Goal: Task Accomplishment & Management: Manage account settings

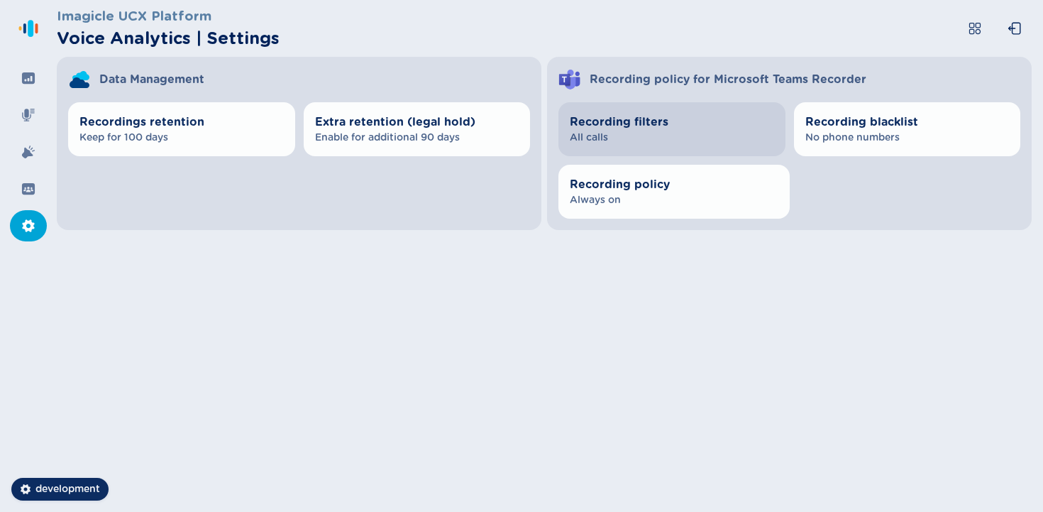
click at [495, 133] on span "All calls" at bounding box center [672, 138] width 204 height 14
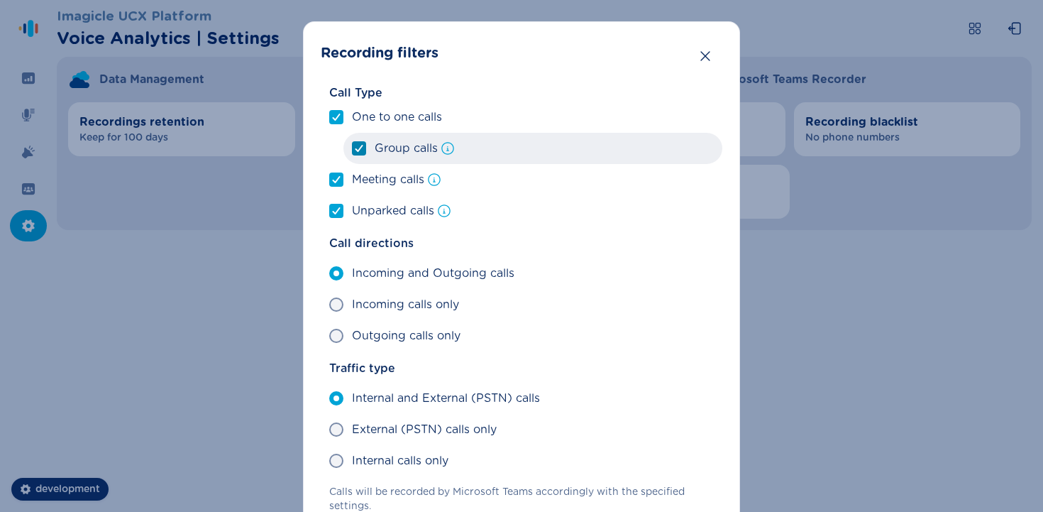
scroll to position [5, 0]
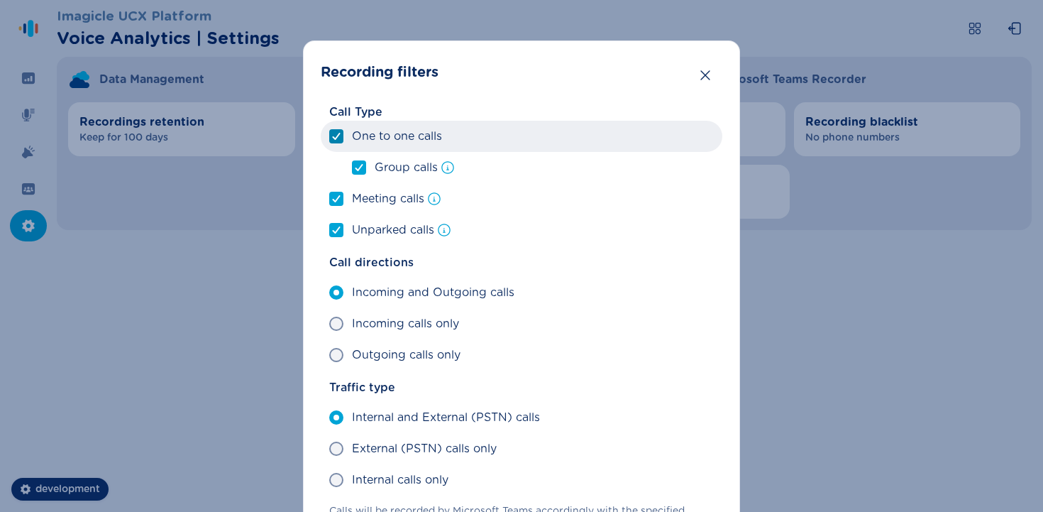
click at [337, 142] on div at bounding box center [336, 136] width 9 height 13
click at [329, 137] on input "One to one calls" at bounding box center [329, 136] width 1 height 1
checkbox input "false"
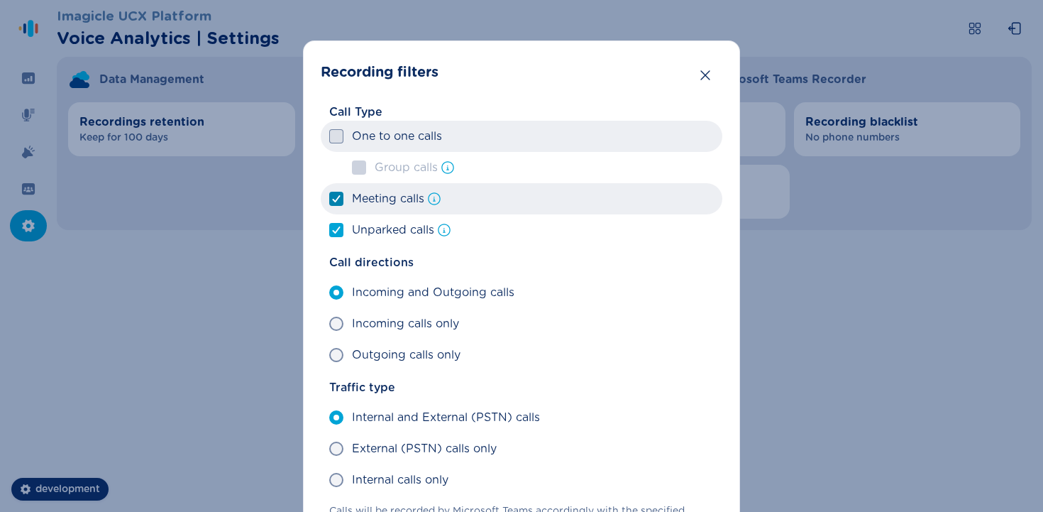
click at [335, 196] on icon at bounding box center [336, 198] width 9 height 7
click at [329, 199] on input "Meeting calls" at bounding box center [329, 199] width 1 height 1
checkbox input "false"
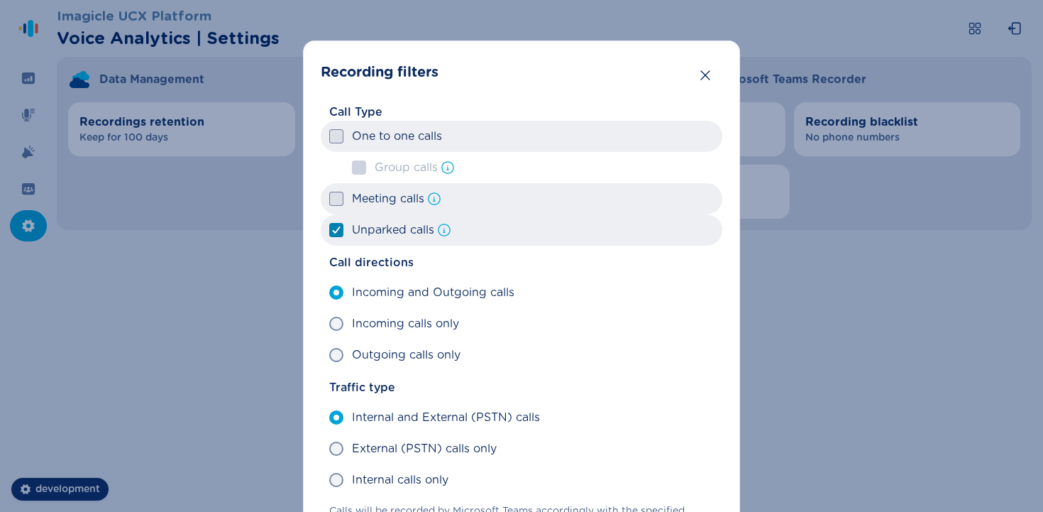
click at [338, 224] on div at bounding box center [336, 230] width 9 height 13
click at [329, 230] on input "Unparked calls" at bounding box center [329, 230] width 1 height 1
checkbox input "false"
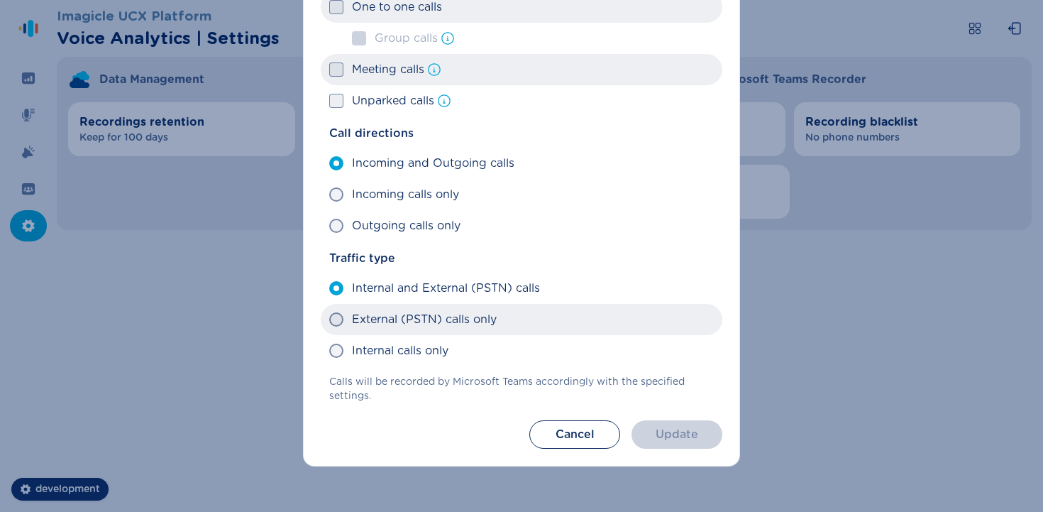
click at [395, 329] on label "External (PSTN) calls only" at bounding box center [522, 319] width 402 height 31
click at [329, 320] on input "External (PSTN) calls only" at bounding box center [329, 319] width 1 height 1
radio input "true"
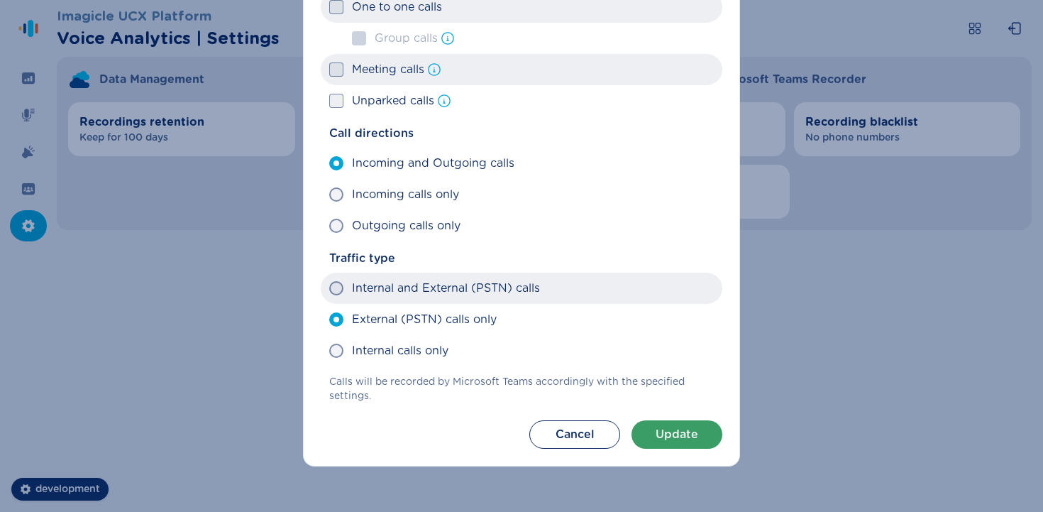
click at [400, 301] on label "Internal and External (PSTN) calls" at bounding box center [522, 287] width 402 height 31
click at [329, 289] on input "Internal and External (PSTN) calls" at bounding box center [329, 288] width 1 height 1
radio input "true"
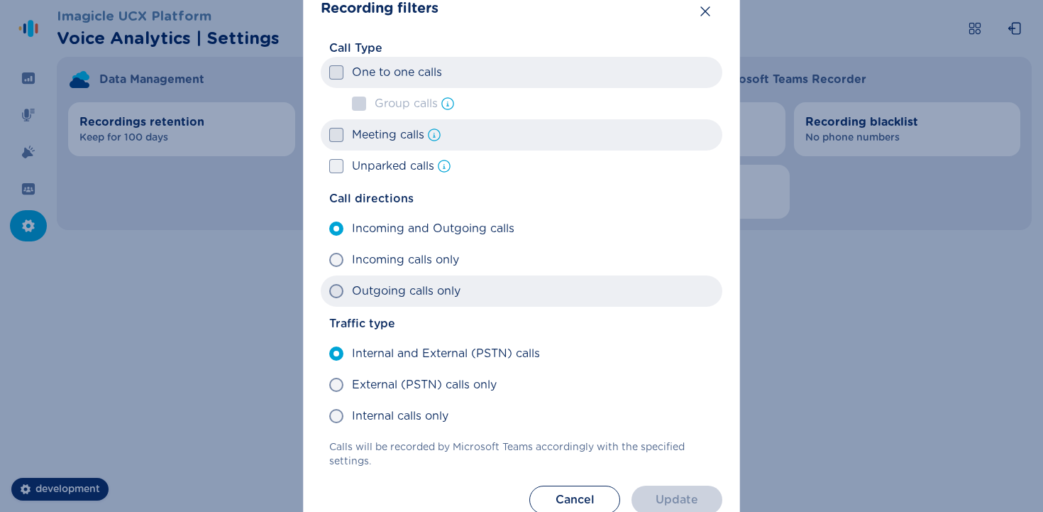
scroll to position [68, 0]
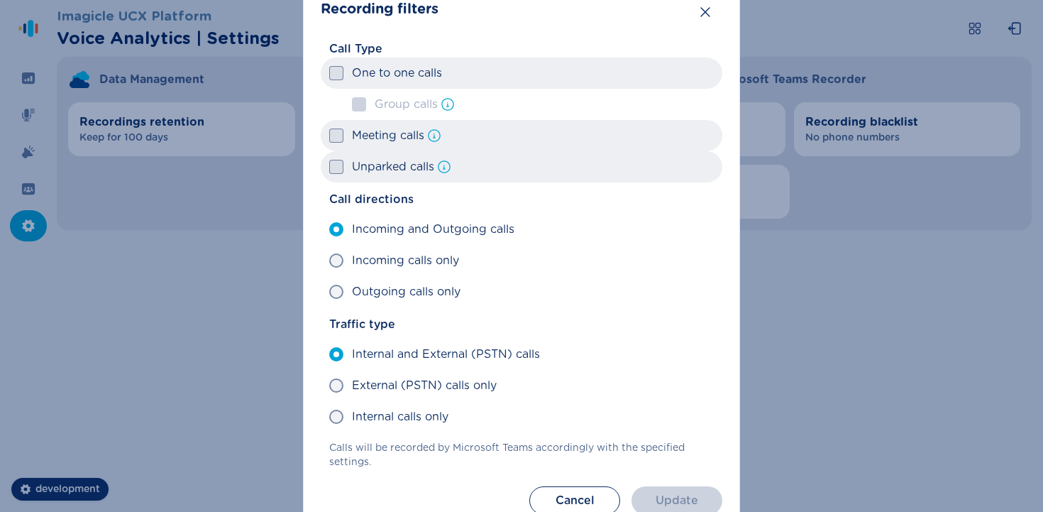
click at [373, 174] on span "Unparked calls" at bounding box center [393, 166] width 82 height 17
click at [329, 167] on input "Unparked calls" at bounding box center [329, 167] width 1 height 1
checkbox input "true"
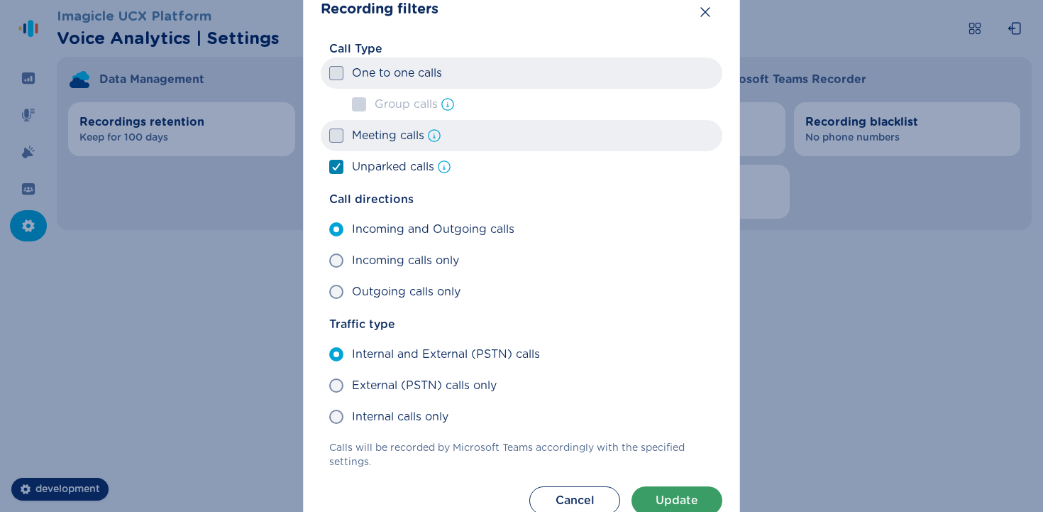
click at [371, 146] on label "Meeting calls" at bounding box center [522, 135] width 402 height 31
click at [329, 136] on input "Meeting calls" at bounding box center [329, 136] width 1 height 1
checkbox input "true"
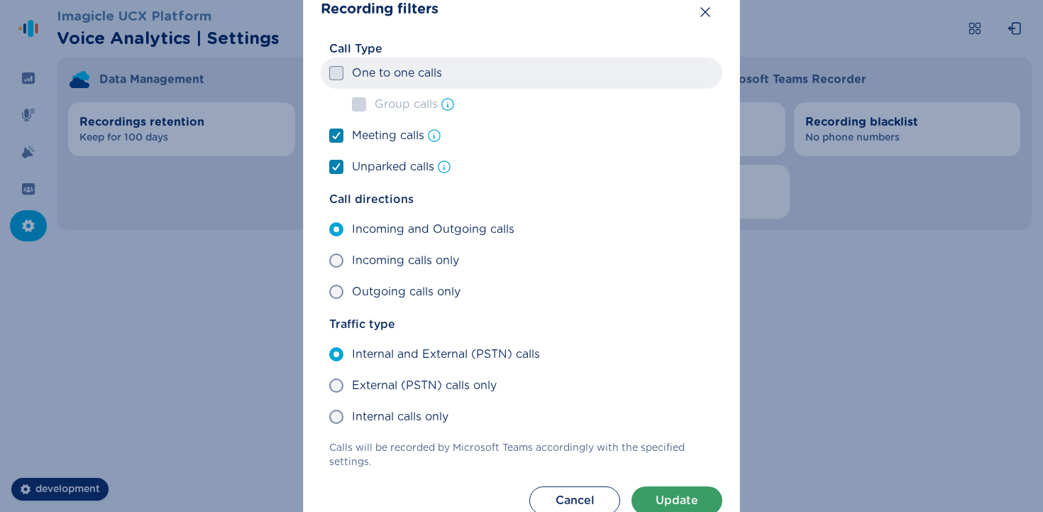
click at [338, 70] on span at bounding box center [336, 73] width 14 height 14
click at [329, 73] on input "One to one calls" at bounding box center [329, 73] width 1 height 1
checkbox input "true"
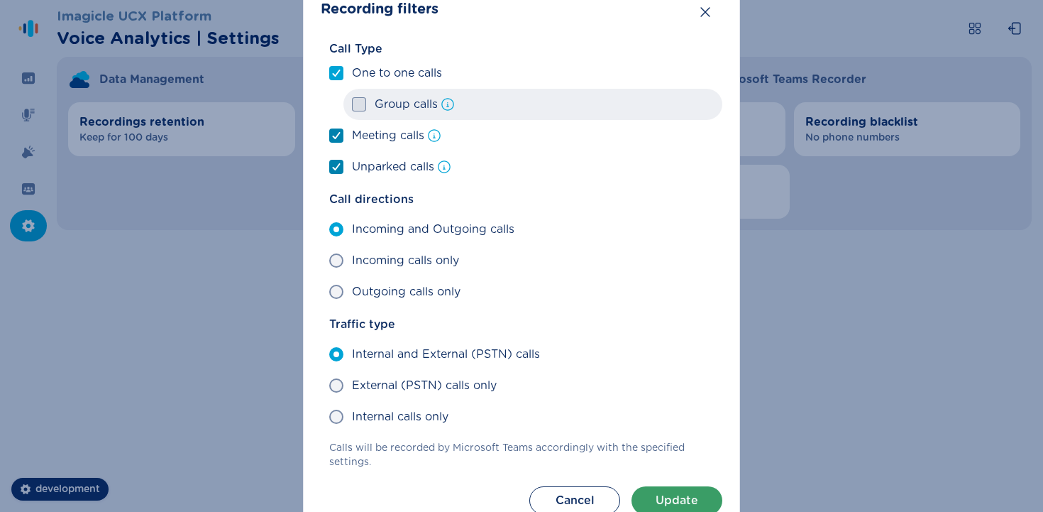
click at [352, 98] on span at bounding box center [359, 104] width 14 height 14
click at [352, 104] on input "Group calls" at bounding box center [351, 104] width 1 height 1
checkbox input "true"
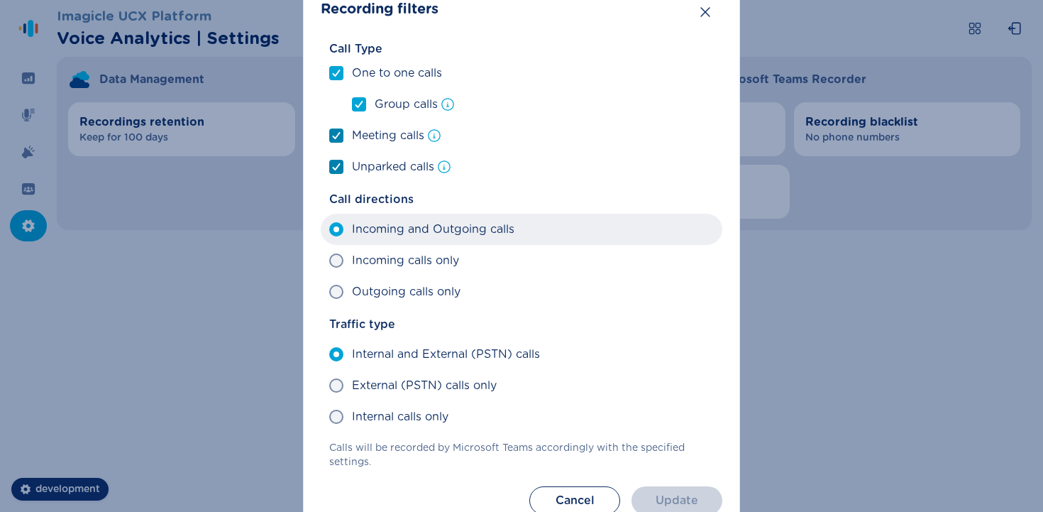
scroll to position [134, 0]
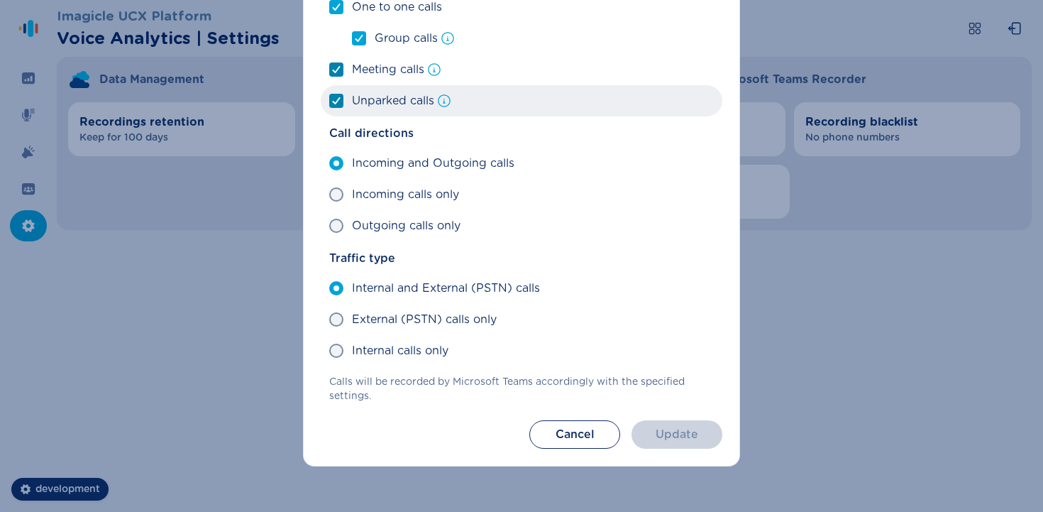
click at [397, 115] on label "Unparked calls" at bounding box center [522, 100] width 402 height 31
click at [329, 101] on input "Unparked calls" at bounding box center [329, 101] width 1 height 1
checkbox input "false"
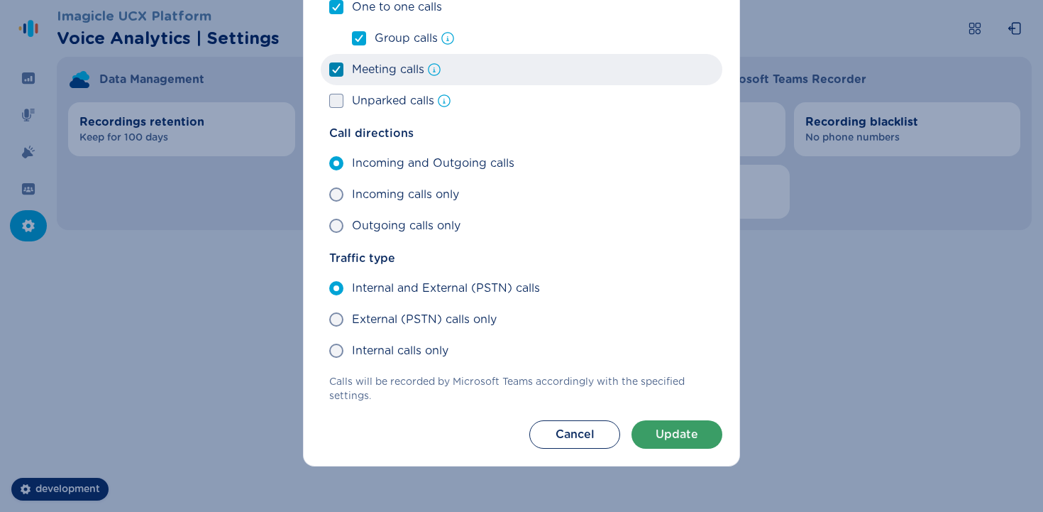
click at [395, 83] on label "Meeting calls" at bounding box center [522, 69] width 402 height 31
click at [329, 70] on input "Meeting calls" at bounding box center [329, 70] width 1 height 1
checkbox input "false"
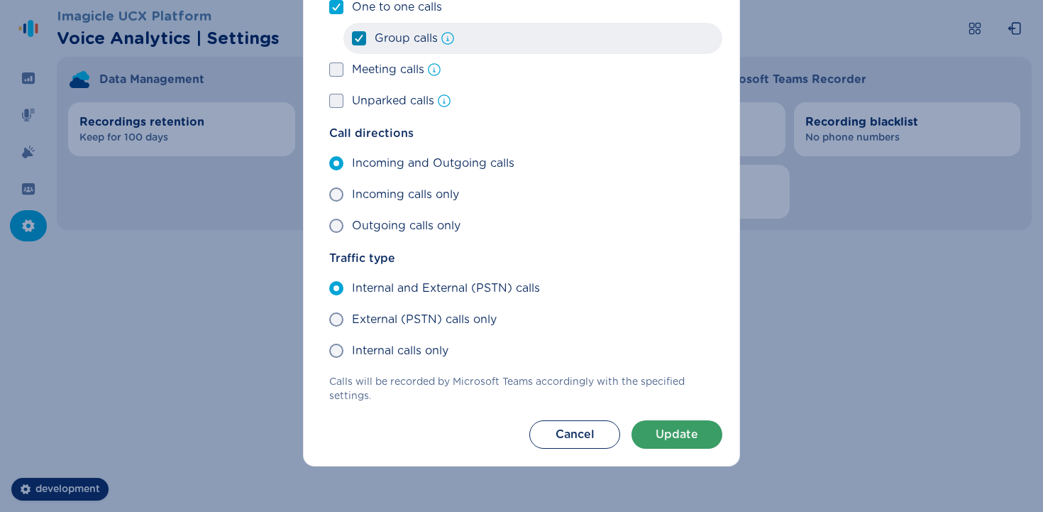
click at [394, 47] on label "Group calls" at bounding box center [532, 38] width 379 height 31
click at [352, 39] on input "Group calls" at bounding box center [351, 38] width 1 height 1
checkbox input "false"
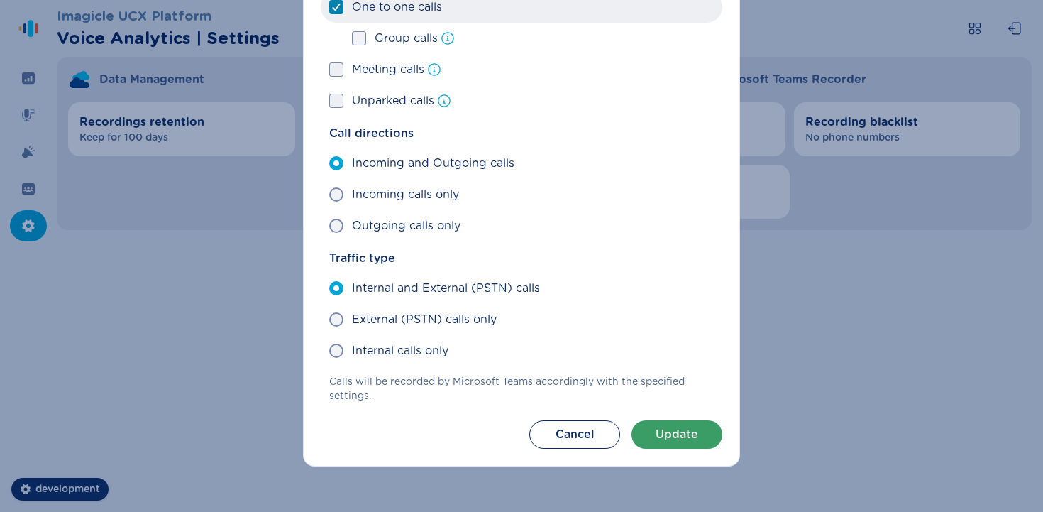
click at [375, 11] on span "One to one calls" at bounding box center [397, 7] width 90 height 17
click at [329, 8] on input "One to one calls" at bounding box center [329, 7] width 1 height 1
click at [375, 11] on span "One to one calls" at bounding box center [397, 7] width 90 height 17
click at [329, 8] on input "One to one calls" at bounding box center [329, 7] width 1 height 1
checkbox input "true"
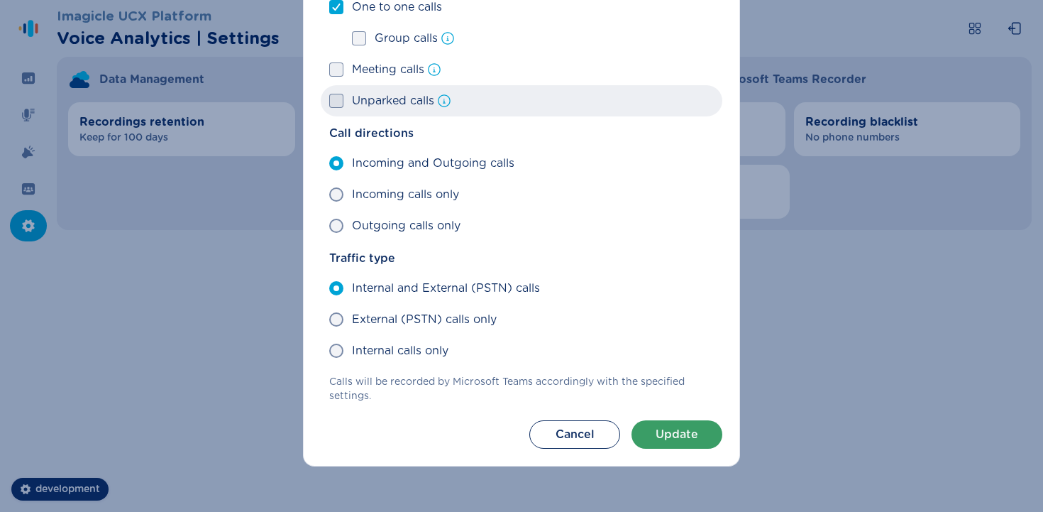
click at [400, 106] on span "Unparked calls" at bounding box center [393, 100] width 82 height 17
click at [329, 101] on input "Unparked calls" at bounding box center [329, 101] width 1 height 1
checkbox input "true"
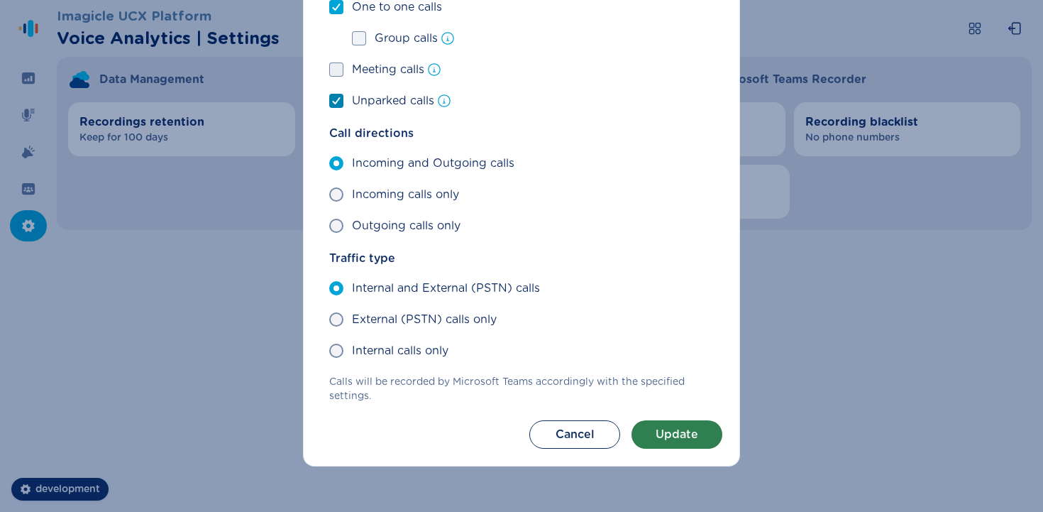
click at [495, 430] on button "Update" at bounding box center [677, 434] width 91 height 28
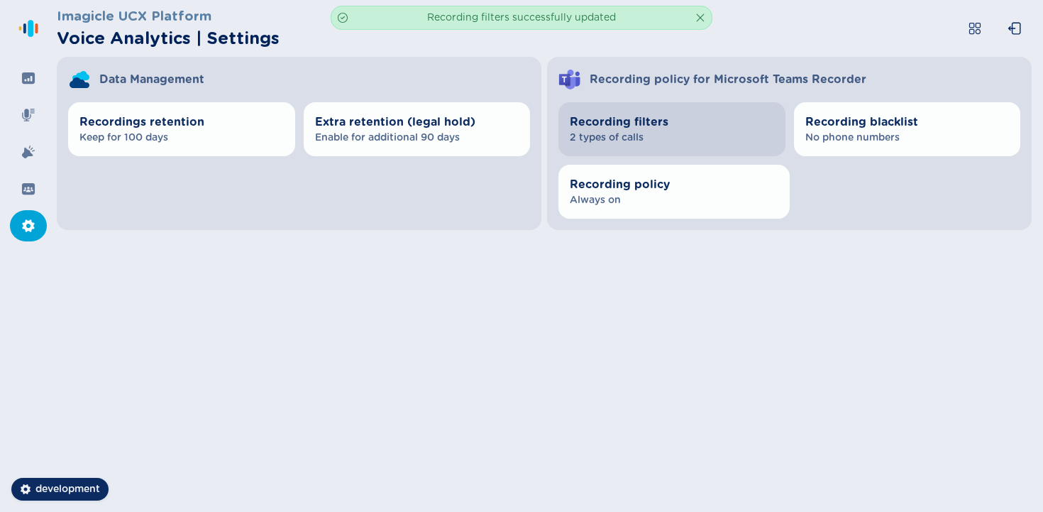
click at [495, 135] on span "2 types of calls" at bounding box center [672, 138] width 204 height 14
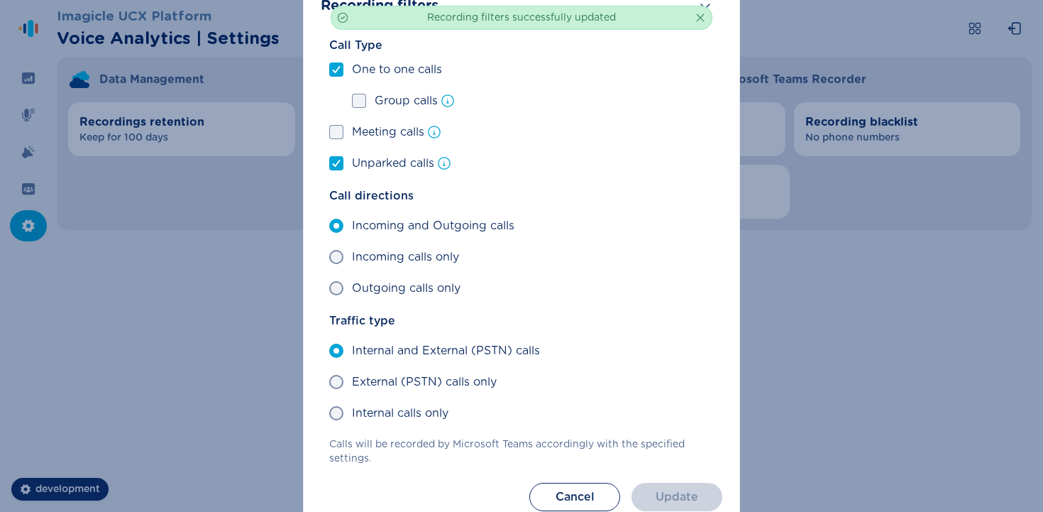
scroll to position [0, 0]
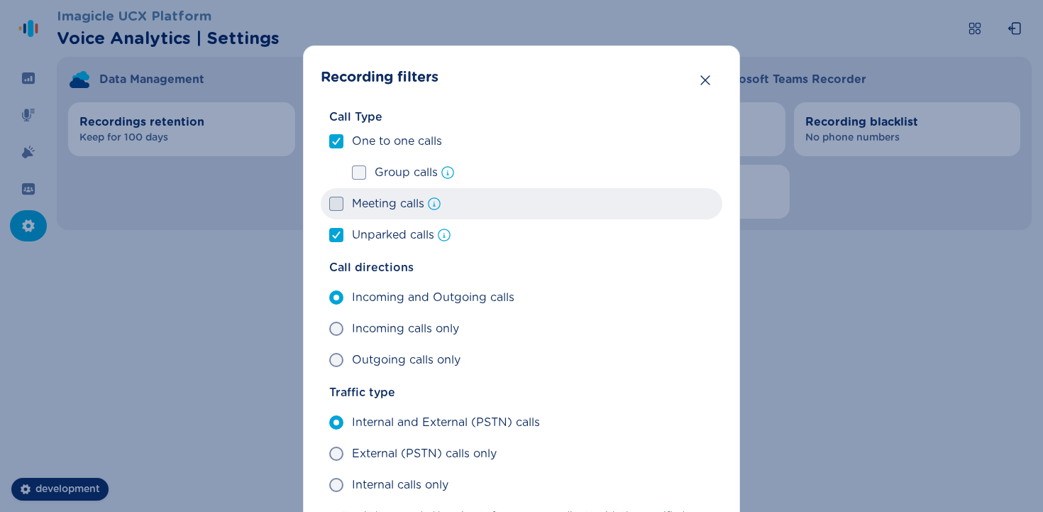
click at [334, 204] on span at bounding box center [336, 204] width 14 height 14
click at [329, 204] on input "Meeting calls" at bounding box center [329, 204] width 1 height 1
checkbox input "true"
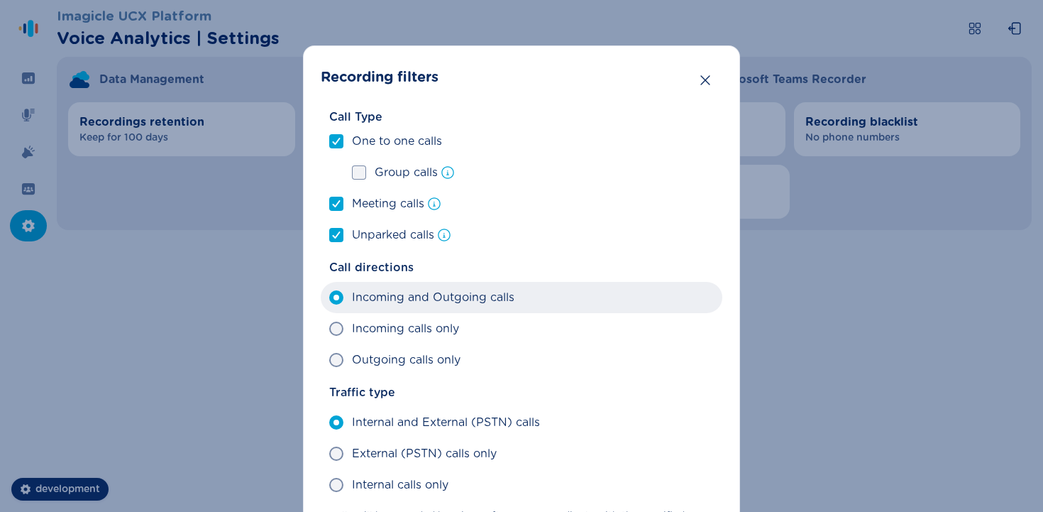
scroll to position [134, 0]
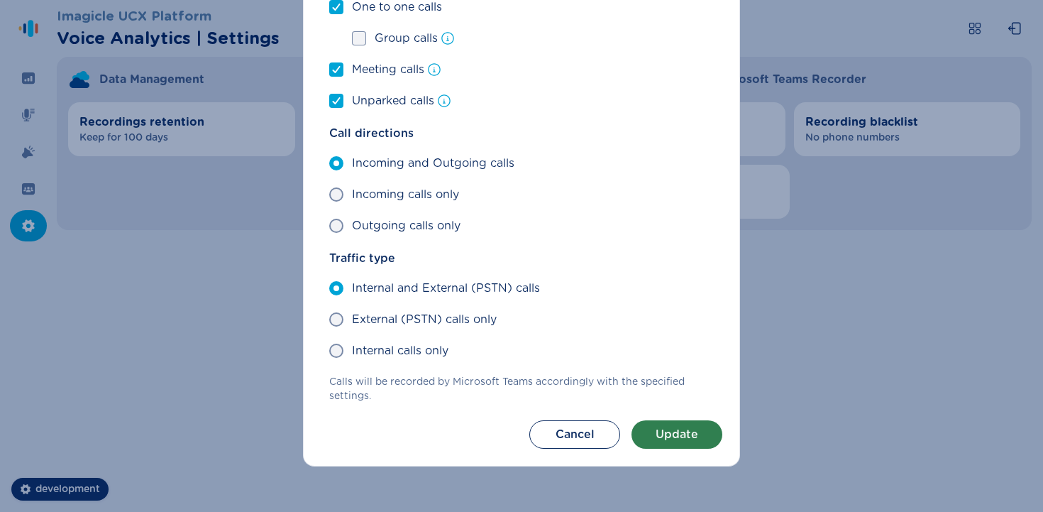
click at [495, 439] on button "Update" at bounding box center [677, 434] width 91 height 28
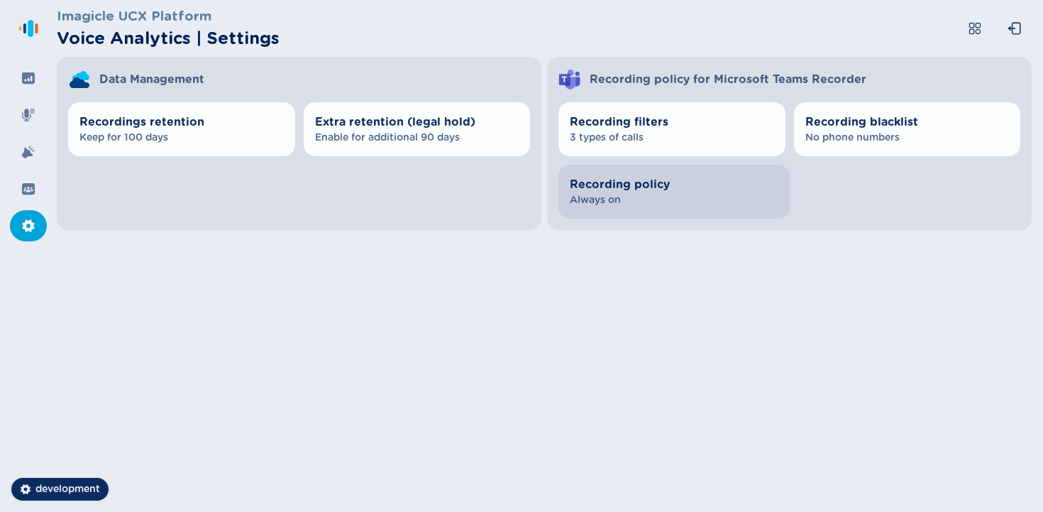
click at [495, 190] on span "Recording policy" at bounding box center [674, 184] width 209 height 17
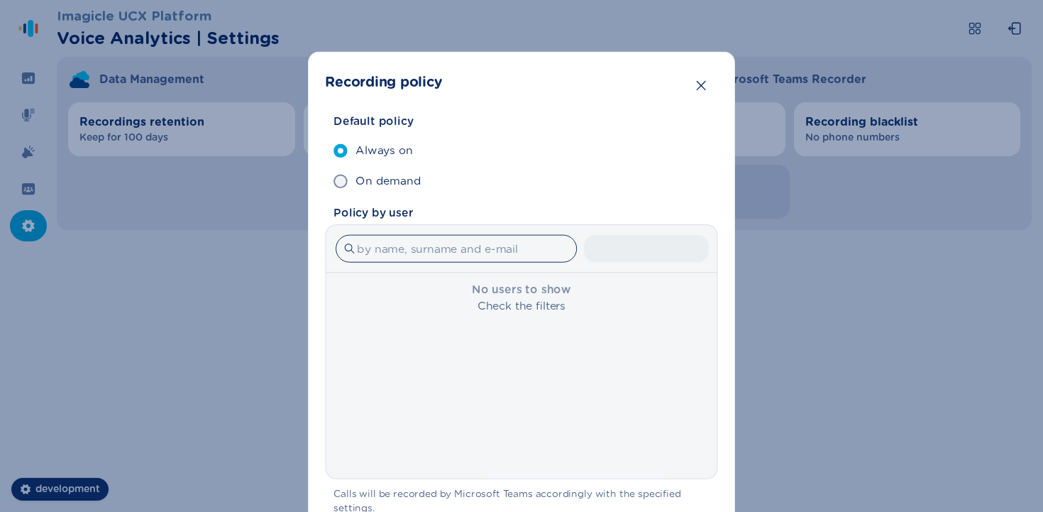
scroll to position [116, 0]
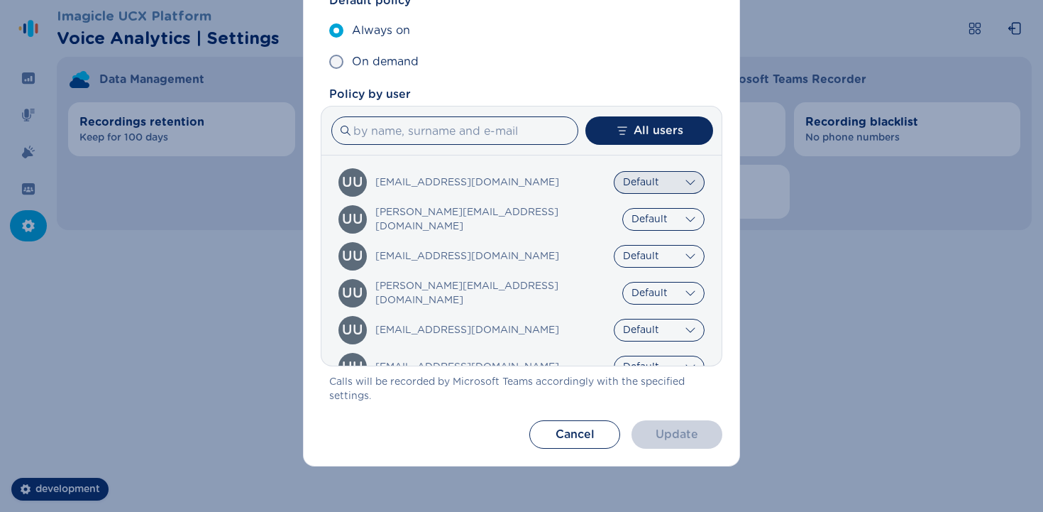
click at [495, 182] on select "Default Always on On demand" at bounding box center [659, 182] width 91 height 23
select select "AlwaysOn"
click at [495, 171] on select "Default Always on On demand" at bounding box center [659, 182] width 91 height 23
click at [495, 430] on button "Update" at bounding box center [677, 434] width 91 height 28
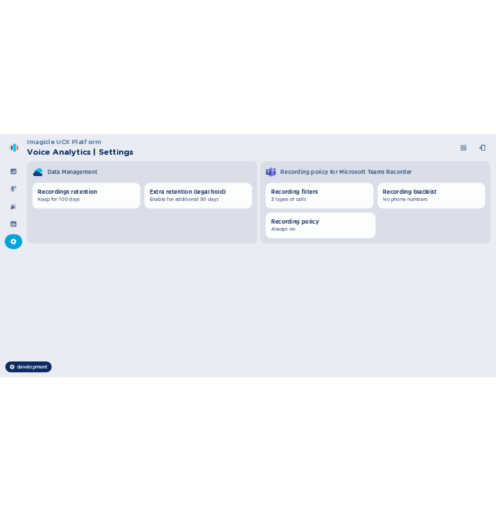
scroll to position [79, 0]
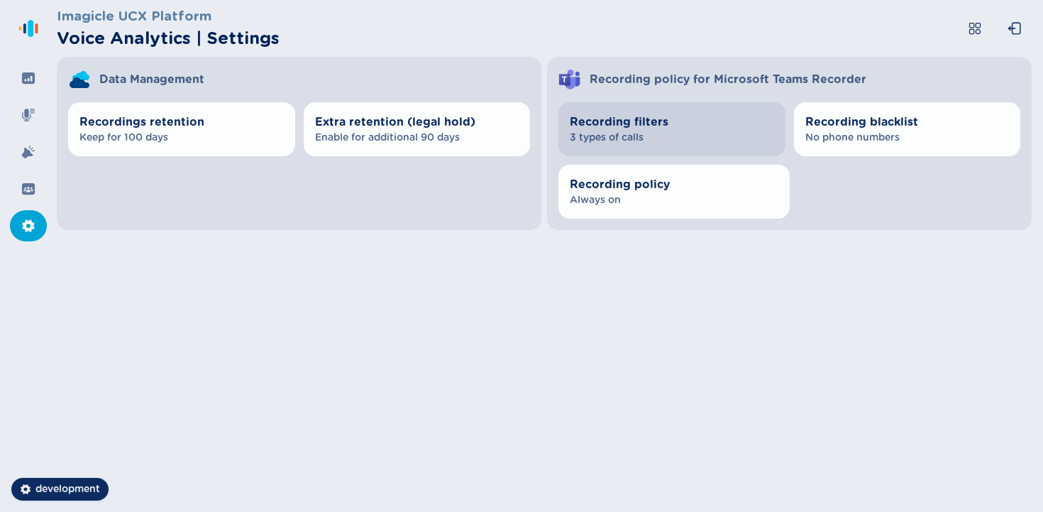
click at [665, 127] on span "Recording filters" at bounding box center [672, 122] width 204 height 17
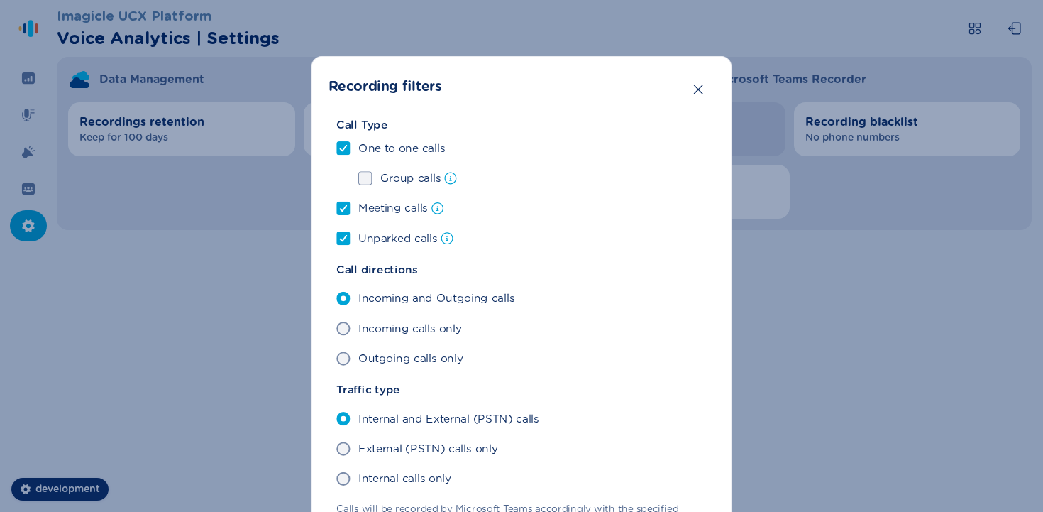
scroll to position [134, 0]
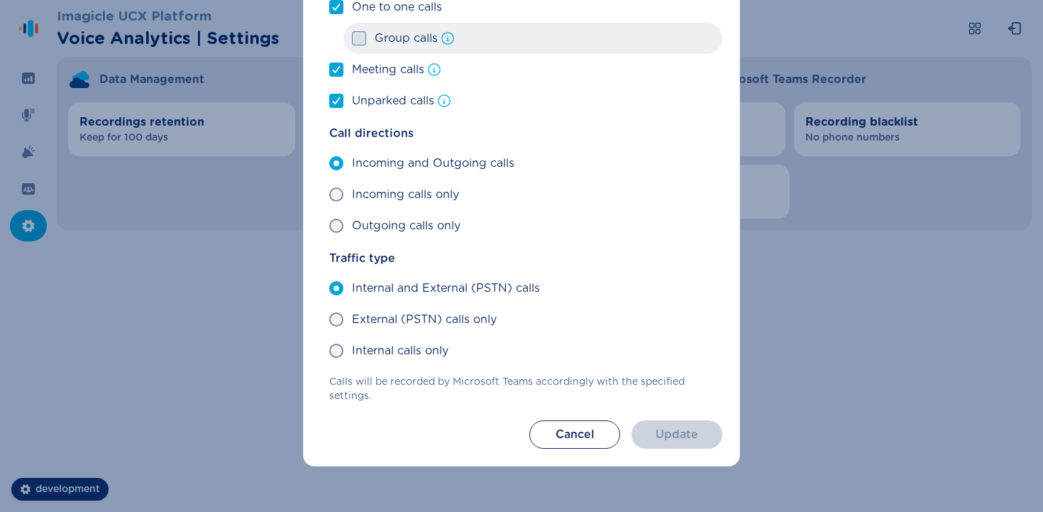
click at [358, 42] on span at bounding box center [359, 38] width 14 height 14
click at [352, 39] on input "Group calls" at bounding box center [351, 38] width 1 height 1
checkbox input "true"
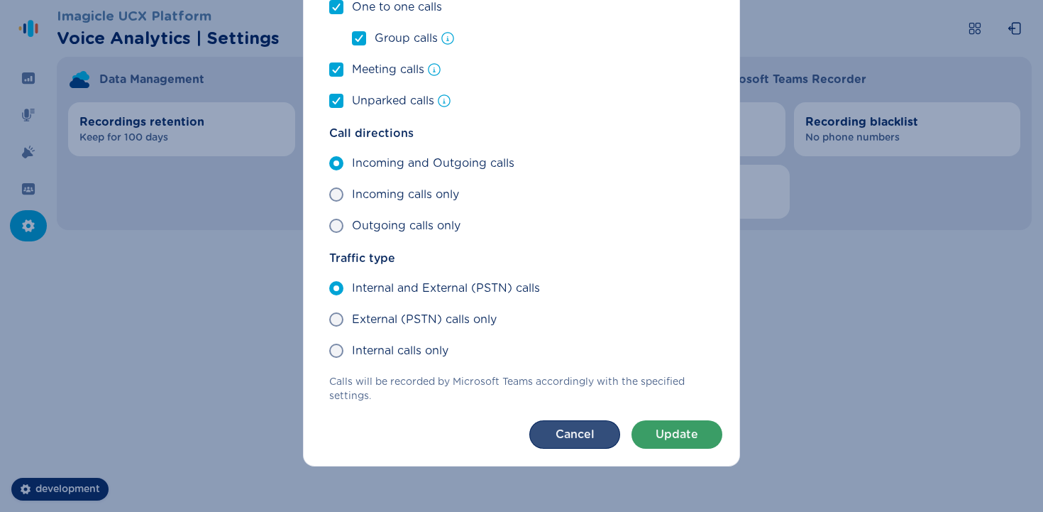
click at [577, 443] on button "Cancel" at bounding box center [574, 434] width 91 height 28
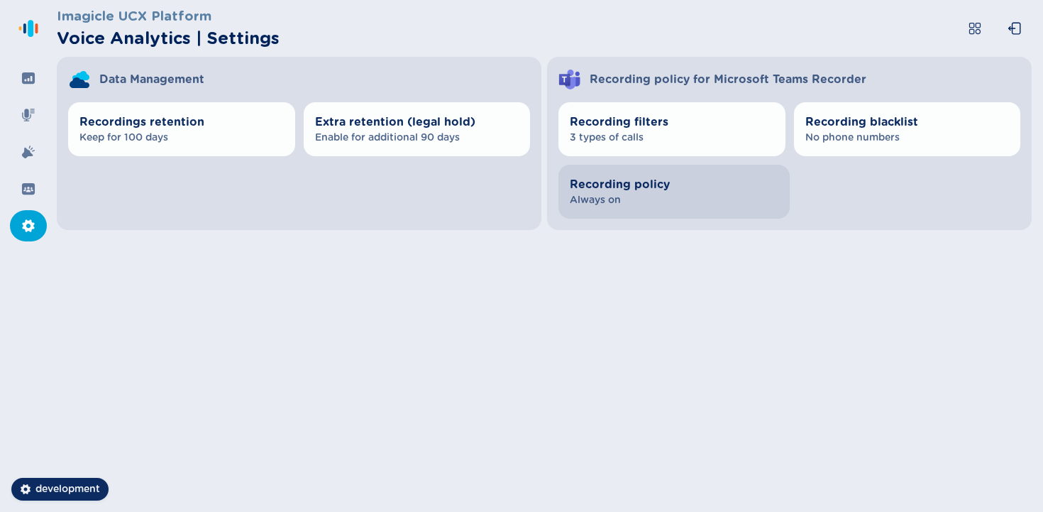
click at [657, 178] on span "Recording policy" at bounding box center [674, 184] width 209 height 17
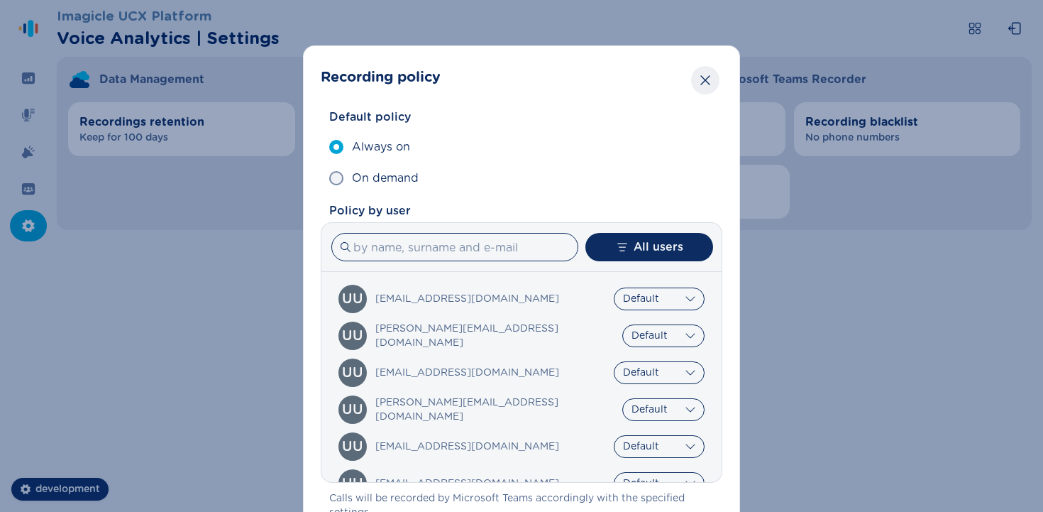
click at [710, 83] on icon "Close" at bounding box center [705, 80] width 14 height 14
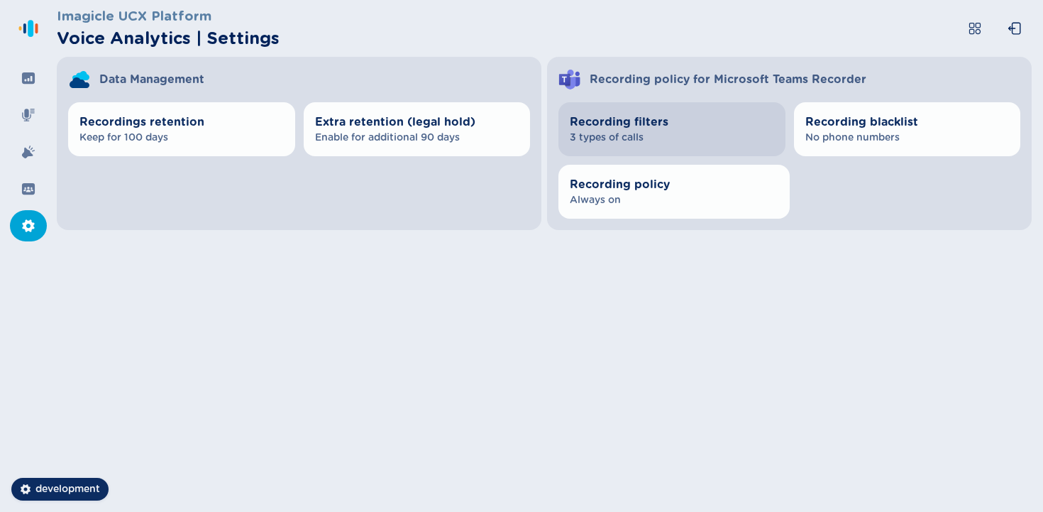
click at [686, 155] on button "Recording filters 3 types of calls" at bounding box center [671, 129] width 227 height 54
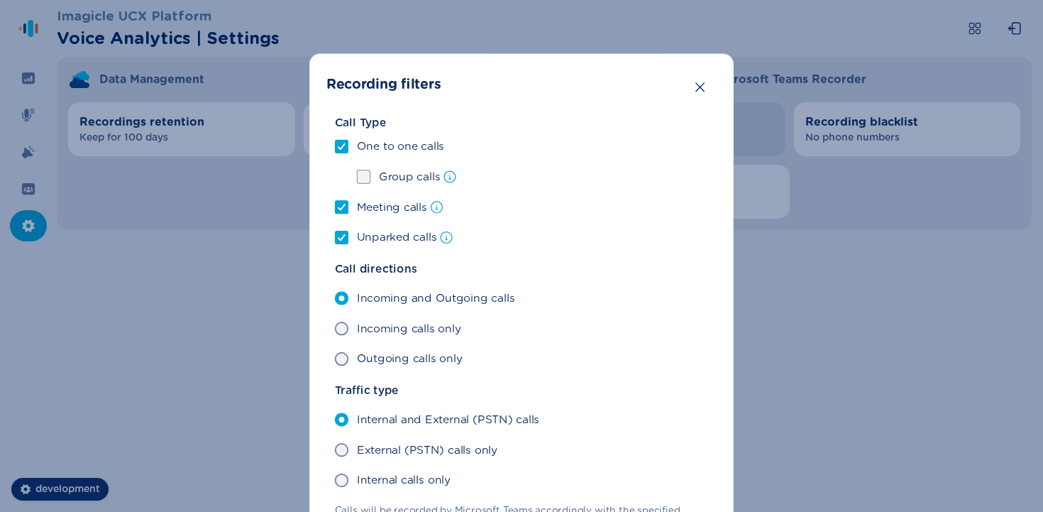
scroll to position [134, 0]
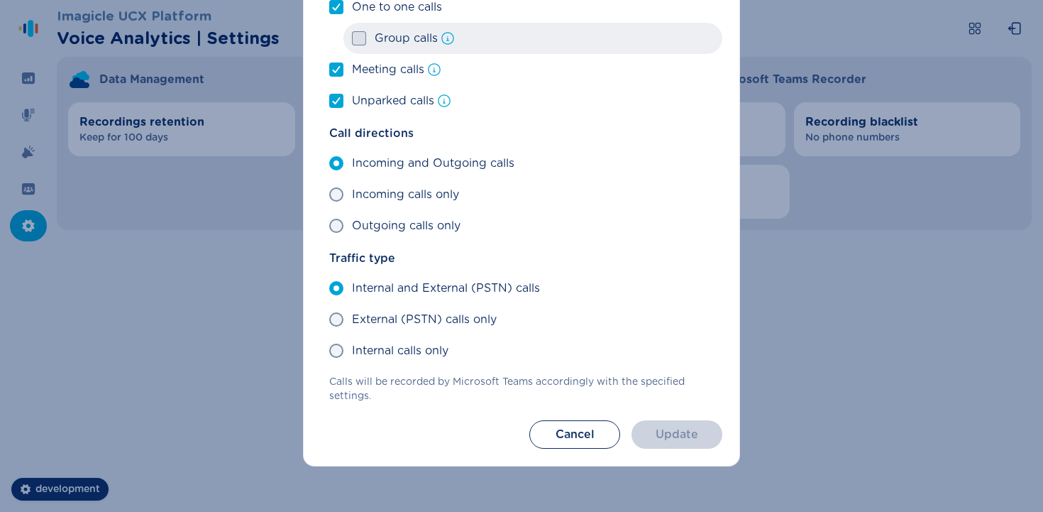
click at [407, 45] on span "Group calls" at bounding box center [406, 38] width 63 height 17
click at [352, 39] on input "Group calls" at bounding box center [351, 38] width 1 height 1
checkbox input "true"
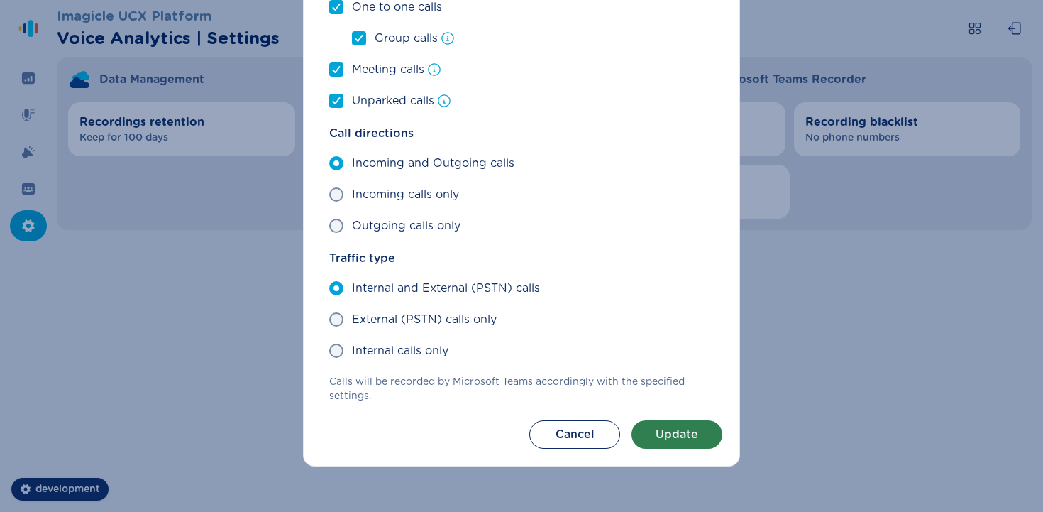
click at [685, 437] on button "Update" at bounding box center [677, 434] width 91 height 28
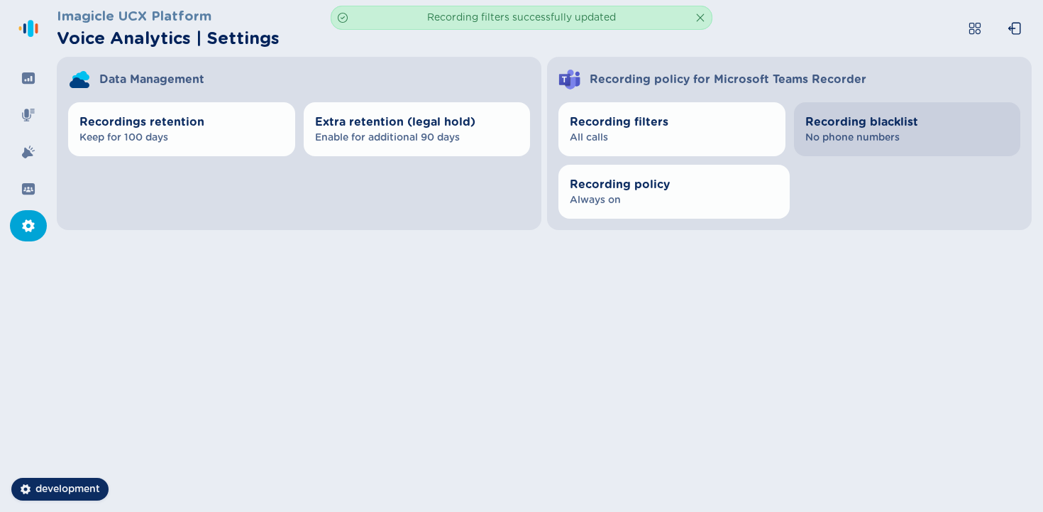
click at [893, 124] on span "Recording blacklist" at bounding box center [907, 122] width 204 height 17
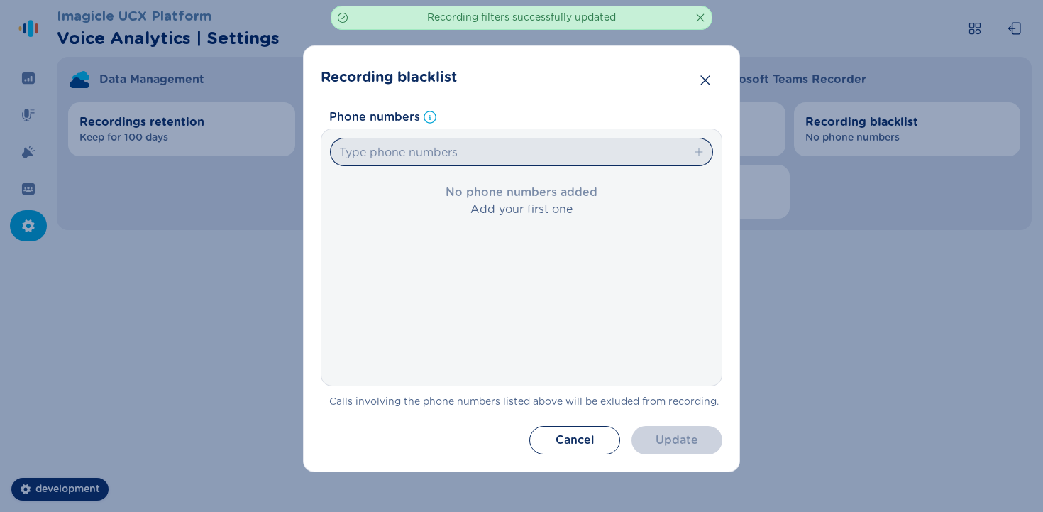
click at [558, 163] on input "Type phone numbers" at bounding box center [521, 152] width 383 height 28
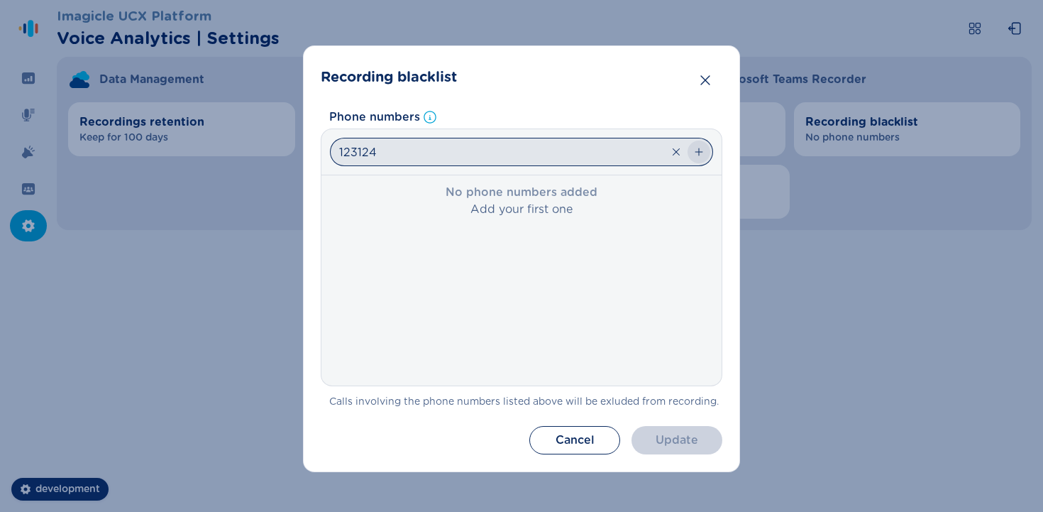
type input "123124"
click at [697, 155] on icon "button" at bounding box center [699, 152] width 8 height 8
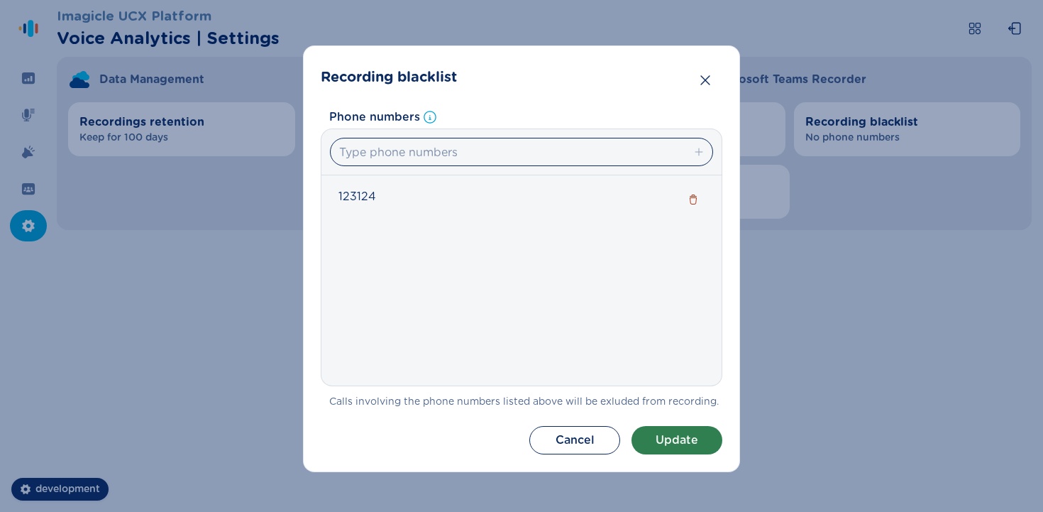
click at [676, 443] on button "Update" at bounding box center [677, 440] width 91 height 28
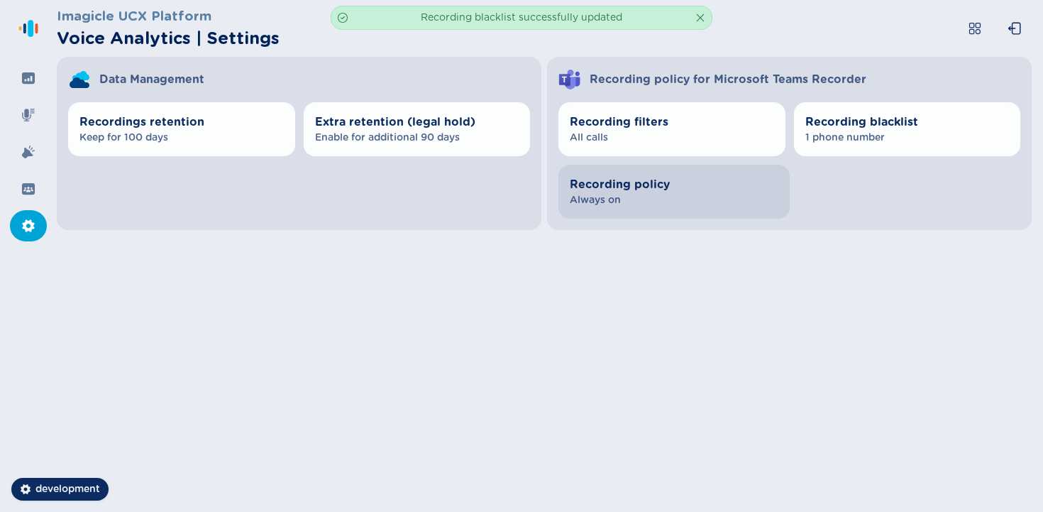
click at [692, 190] on span "Recording policy" at bounding box center [674, 184] width 209 height 17
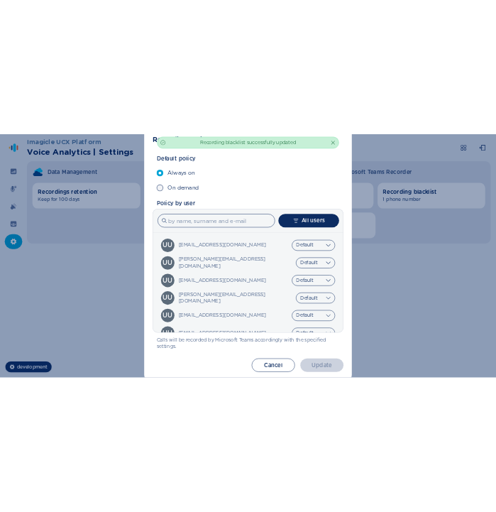
scroll to position [57, 0]
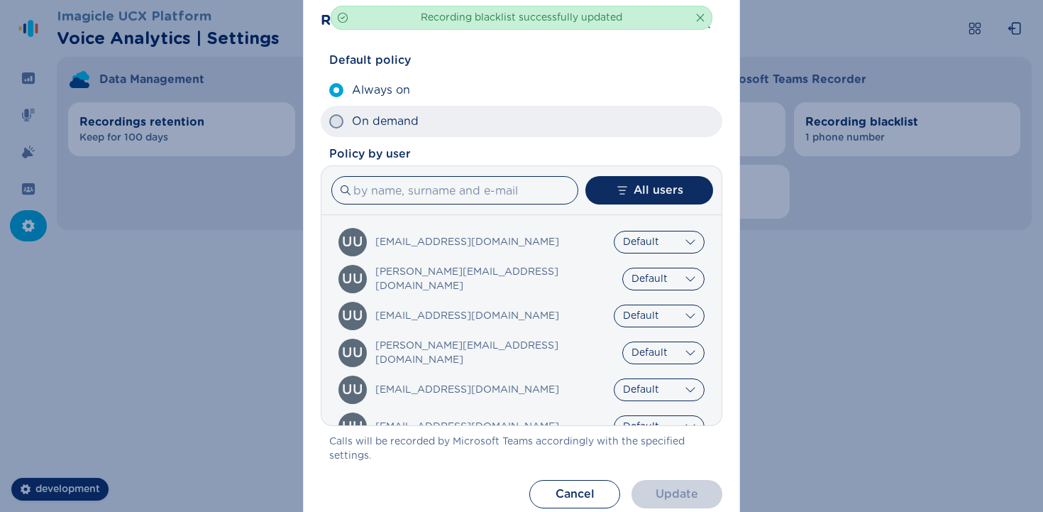
click at [336, 123] on span at bounding box center [336, 121] width 14 height 14
click at [329, 122] on input "On demand" at bounding box center [329, 121] width 1 height 1
radio input "true"
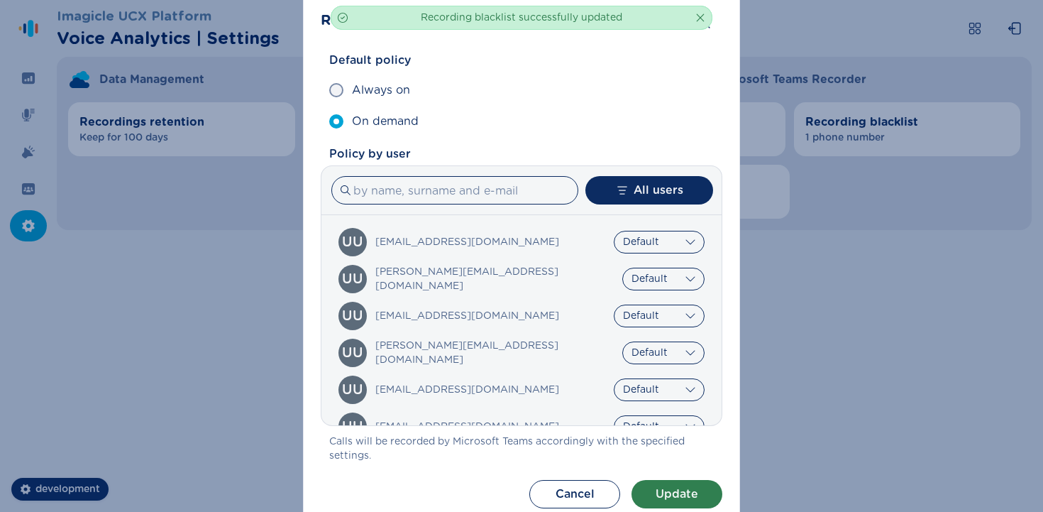
click at [671, 491] on button "Update" at bounding box center [677, 494] width 91 height 28
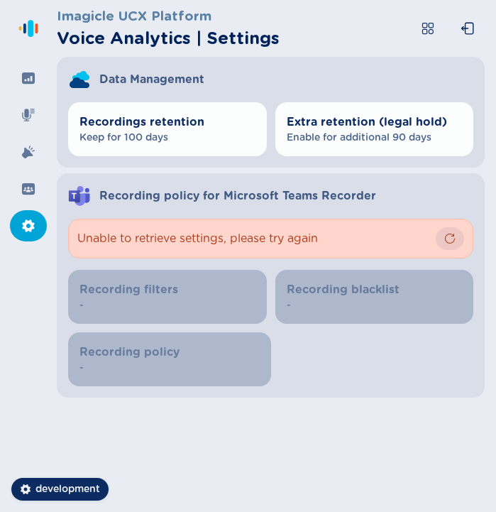
click at [448, 235] on icon "button" at bounding box center [449, 238] width 11 height 11
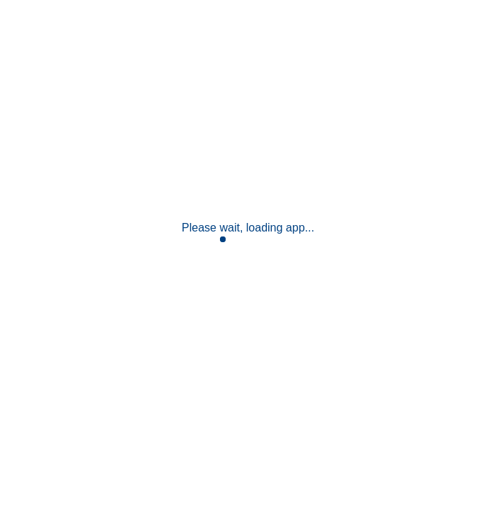
click at [412, 164] on div "Please wait, loading app..." at bounding box center [248, 256] width 496 height 512
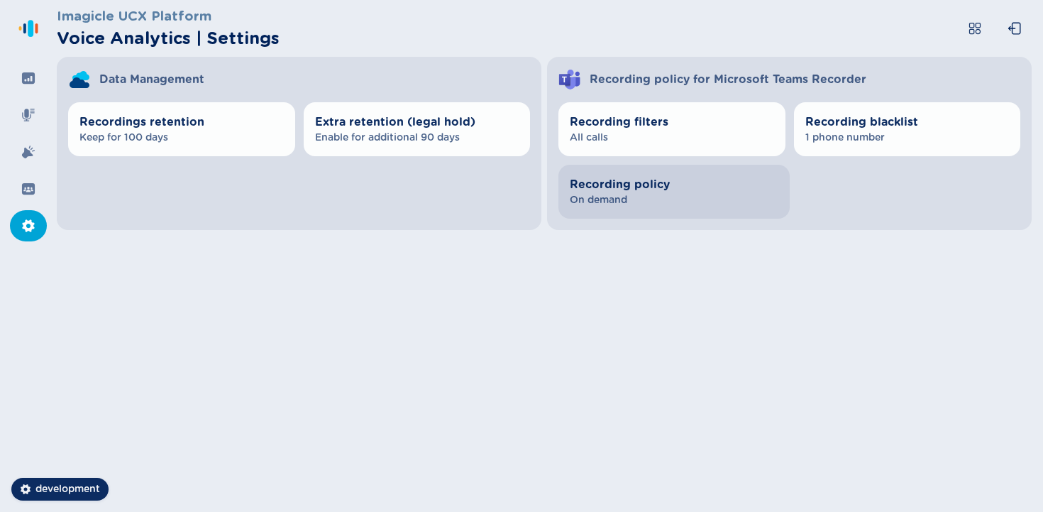
click at [495, 189] on span "Recording policy" at bounding box center [674, 184] width 209 height 17
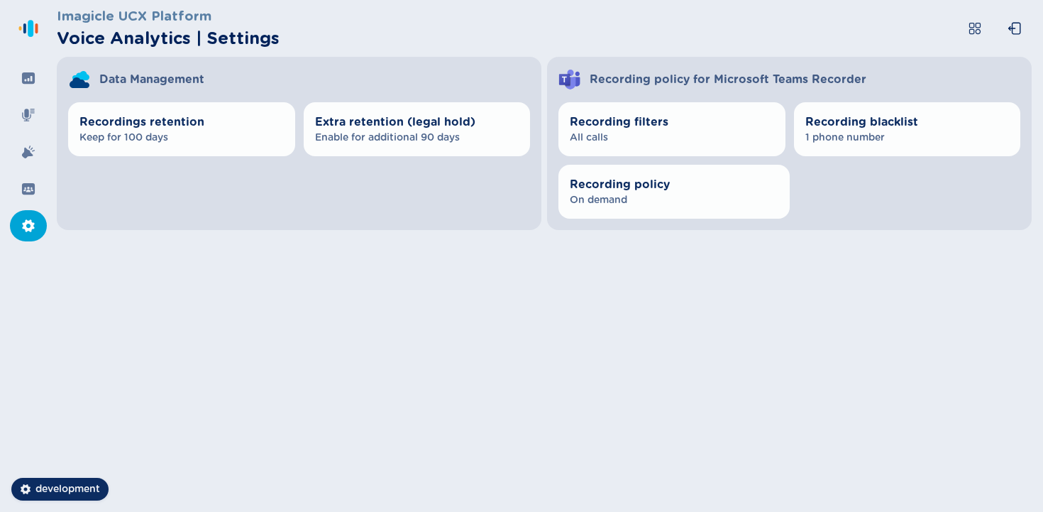
scroll to position [116, 0]
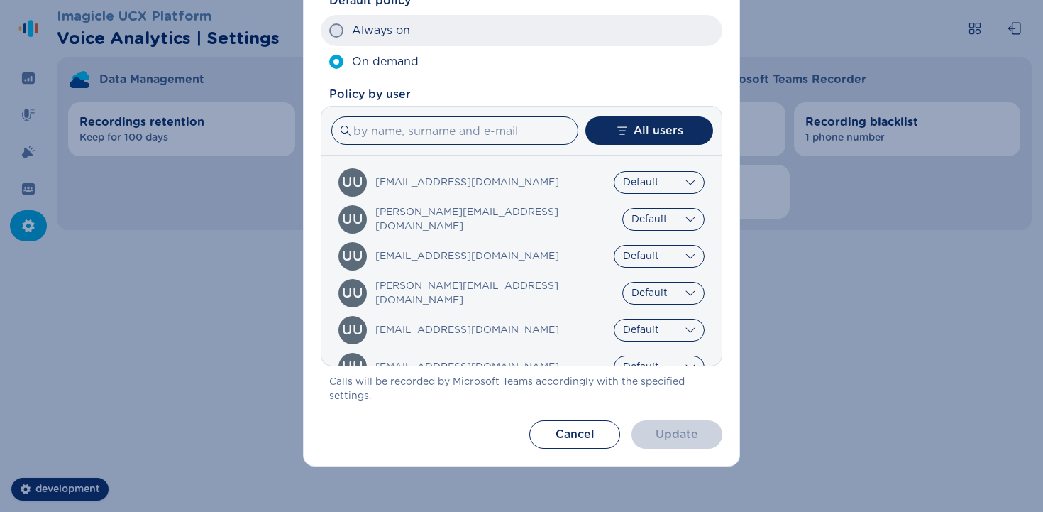
click at [392, 38] on span "Always on" at bounding box center [381, 30] width 58 height 17
click at [329, 31] on input "Always on" at bounding box center [329, 31] width 1 height 1
radio input "true"
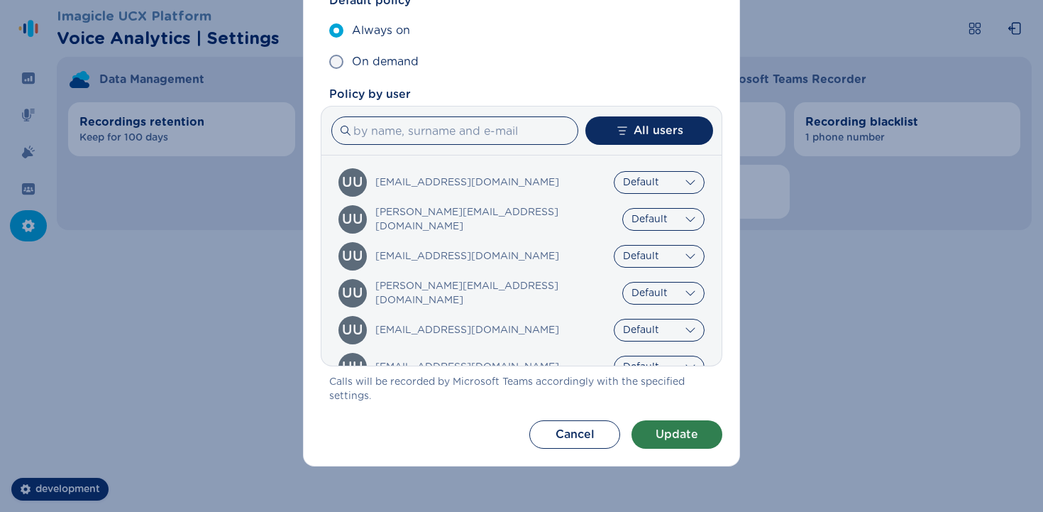
click at [495, 436] on button "Update" at bounding box center [677, 434] width 91 height 28
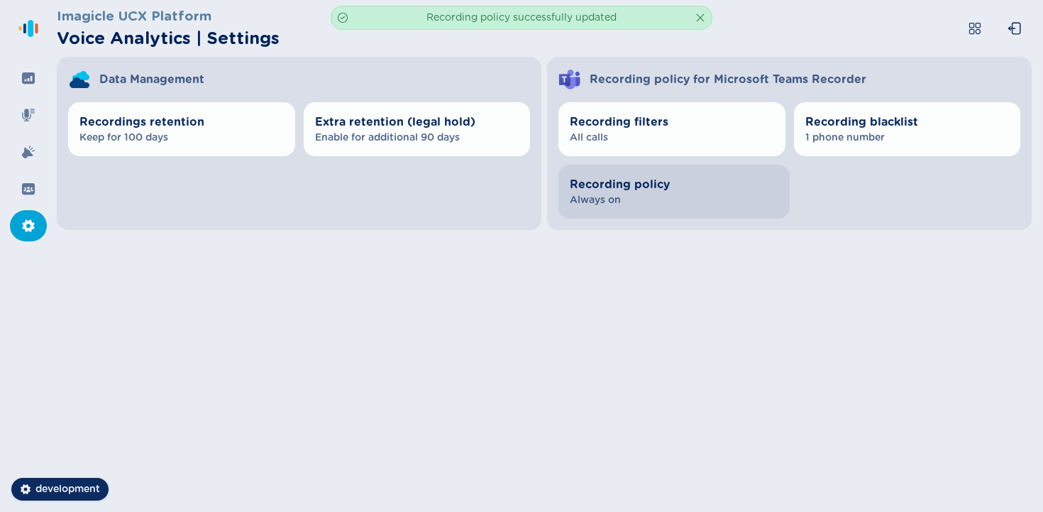
click at [495, 192] on span "Recording policy" at bounding box center [674, 184] width 209 height 17
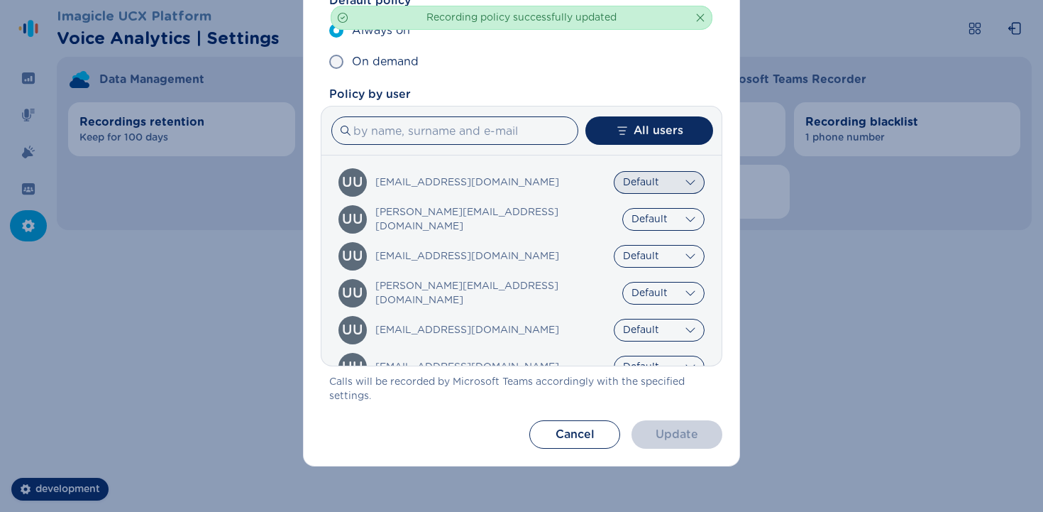
click at [495, 184] on select "Default Always on On demand" at bounding box center [659, 182] width 91 height 23
select select "OnDemand"
click at [495, 171] on select "Default Always on On demand" at bounding box center [659, 182] width 91 height 23
click at [495, 434] on button "Update" at bounding box center [677, 434] width 91 height 28
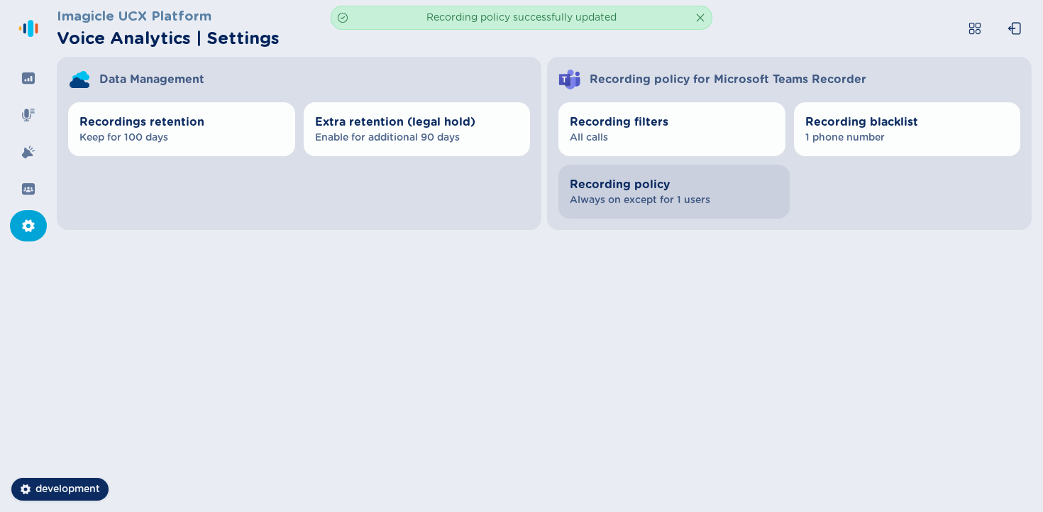
click at [495, 204] on span "Always on except for 1 users" at bounding box center [674, 200] width 209 height 14
select select "OnDemand"
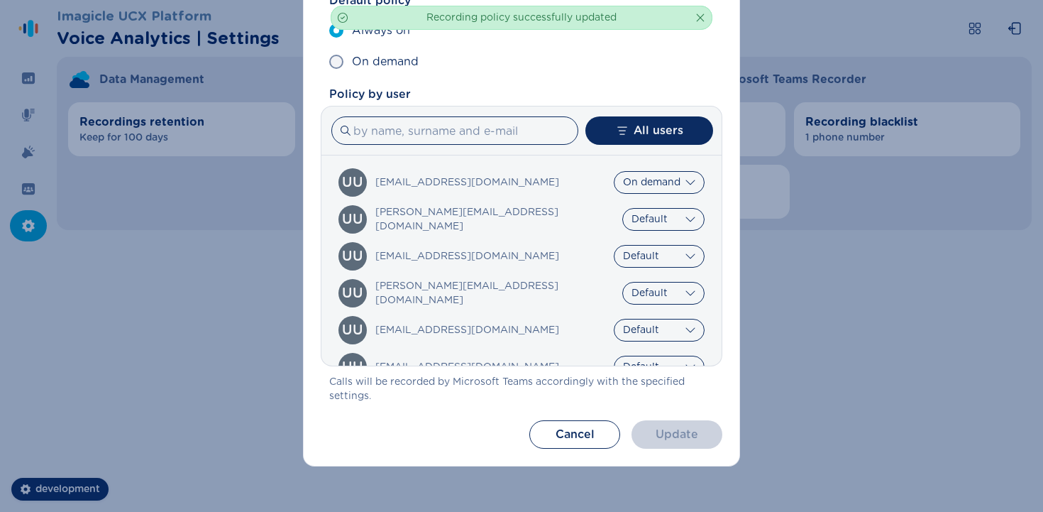
click at [495, 233] on div "uu alessandro.burato@imagicle.com Default Always on On demand" at bounding box center [521, 219] width 366 height 28
click at [495, 224] on select "Default Always on On demand" at bounding box center [663, 219] width 82 height 23
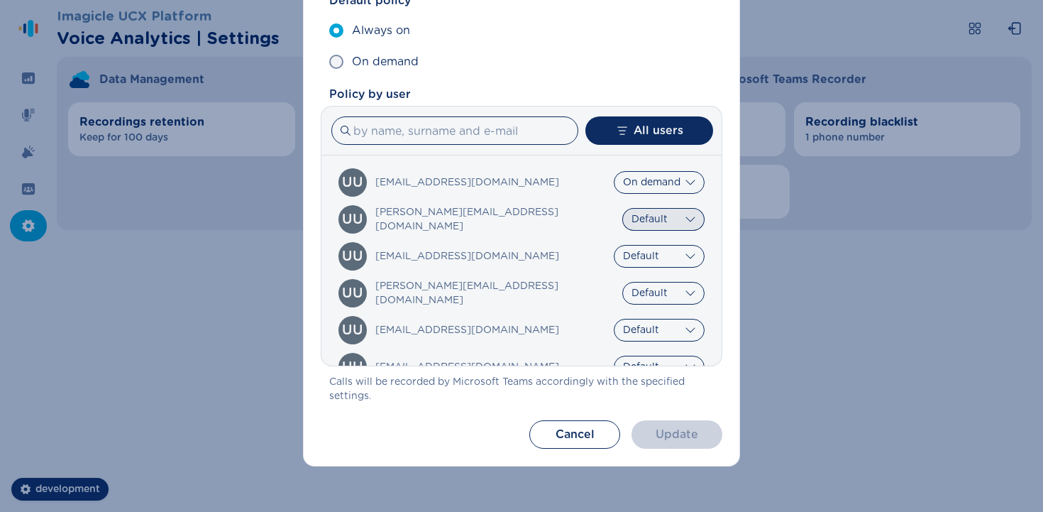
select select "AlwaysOn"
click at [495, 208] on select "Default Always on On demand" at bounding box center [663, 219] width 82 height 23
click at [495, 427] on button "Update" at bounding box center [677, 434] width 91 height 28
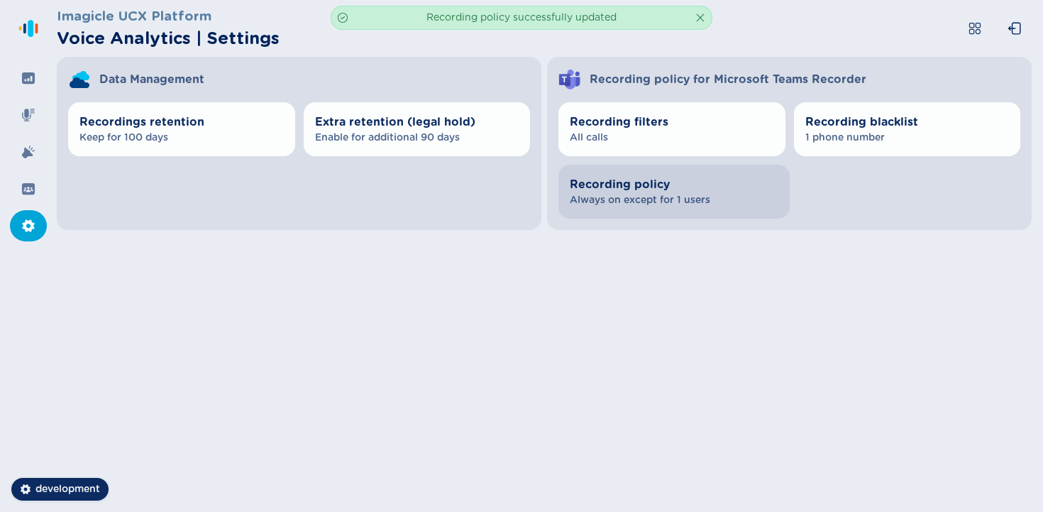
click at [495, 197] on span "Always on except for 1 users" at bounding box center [674, 200] width 209 height 14
select select "OnDemand"
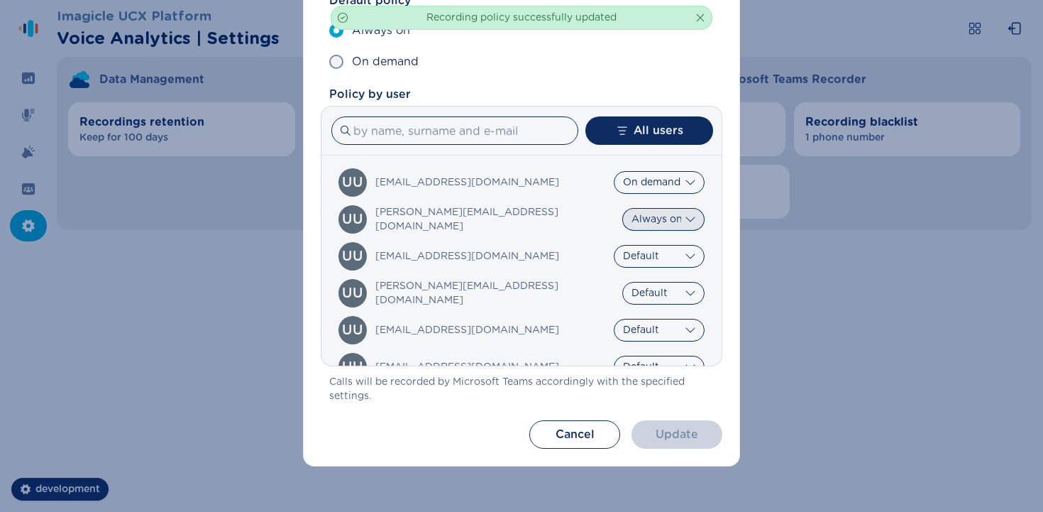
click at [495, 224] on select "Default Always on On demand" at bounding box center [663, 219] width 82 height 23
select select "OnDemand"
click at [495, 208] on select "Default Always on On demand" at bounding box center [663, 219] width 82 height 23
click at [495, 412] on section "Recording policy Default policy Always on On demand Policy by user All users Al…" at bounding box center [521, 197] width 437 height 537
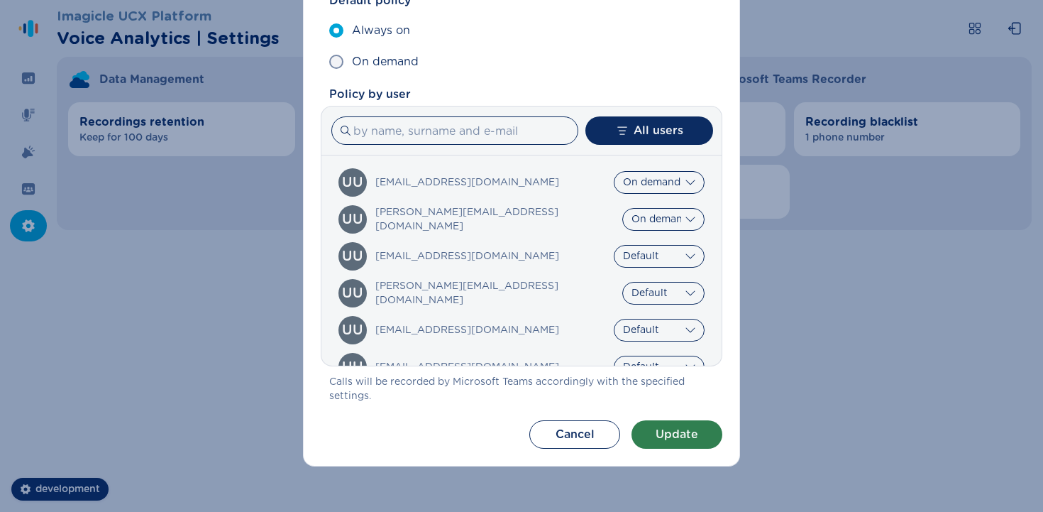
click at [495, 440] on button "Update" at bounding box center [677, 434] width 91 height 28
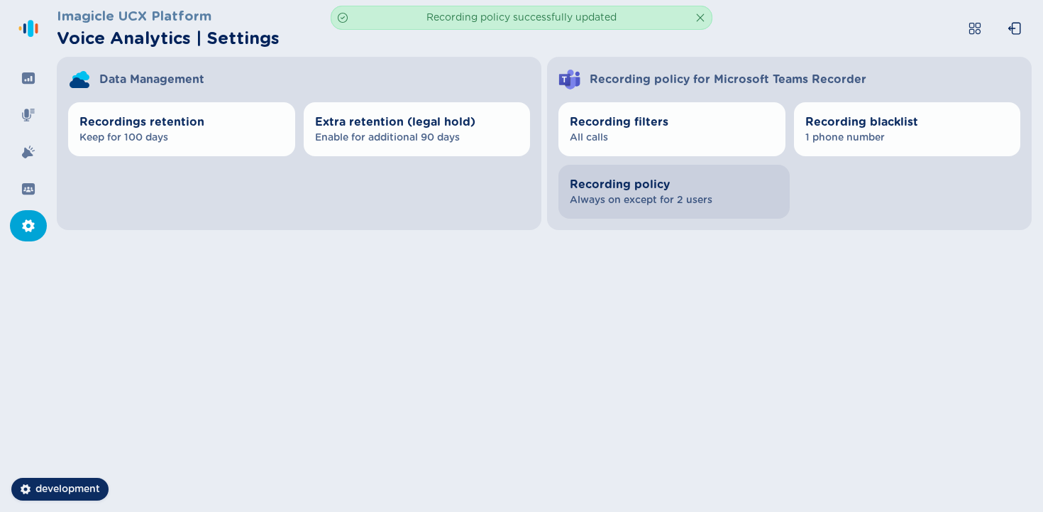
click at [495, 175] on button "Recording policy Always on except for 2 users" at bounding box center [673, 192] width 231 height 54
select select "OnDemand"
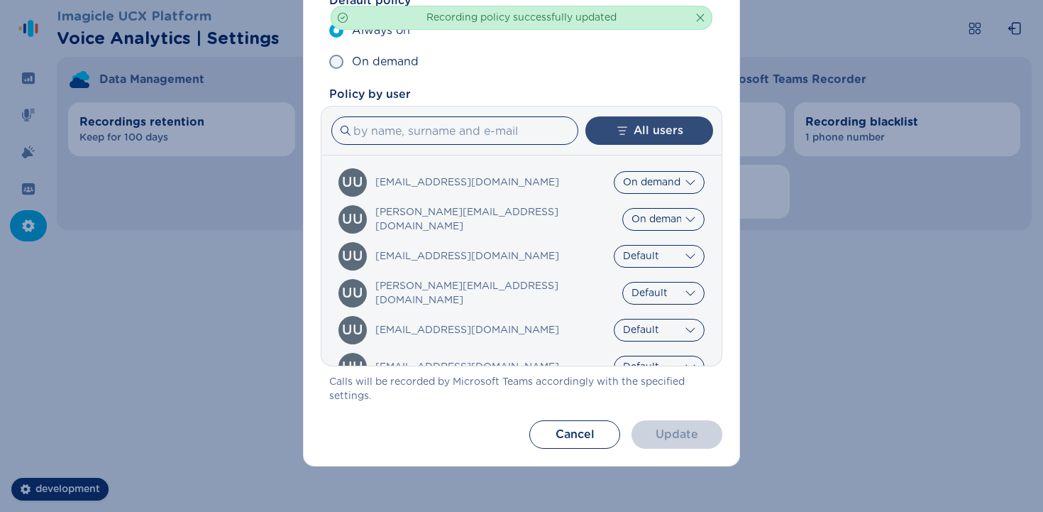
click at [495, 133] on button "All users" at bounding box center [649, 130] width 128 height 28
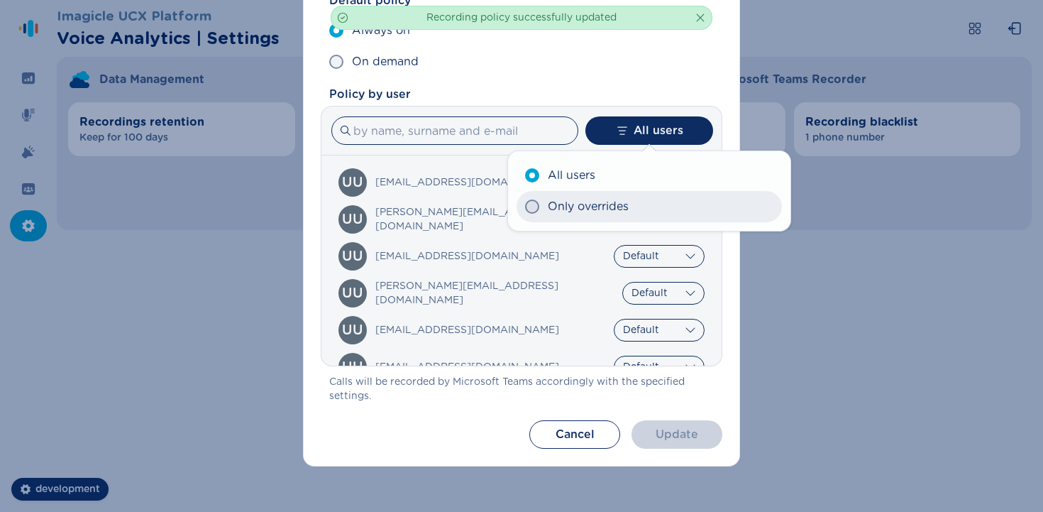
click at [495, 206] on label "Only overrides" at bounding box center [649, 206] width 265 height 31
click at [495, 206] on input "Only overrides" at bounding box center [524, 206] width 1 height 1
radio input "true"
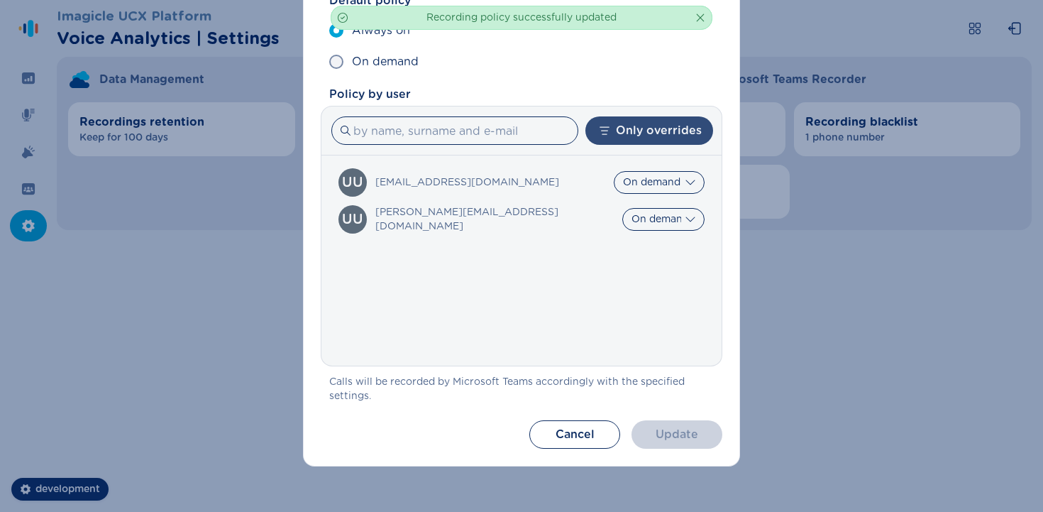
click at [495, 136] on button "Only overrides" at bounding box center [649, 130] width 128 height 28
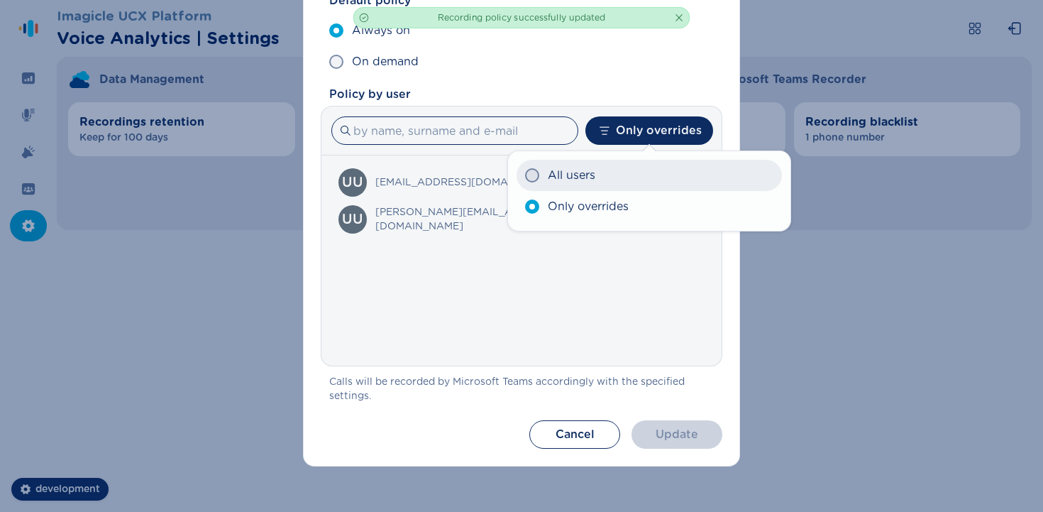
click at [495, 172] on label "All users" at bounding box center [649, 175] width 265 height 31
click at [495, 175] on input "All users" at bounding box center [524, 175] width 1 height 1
radio input "true"
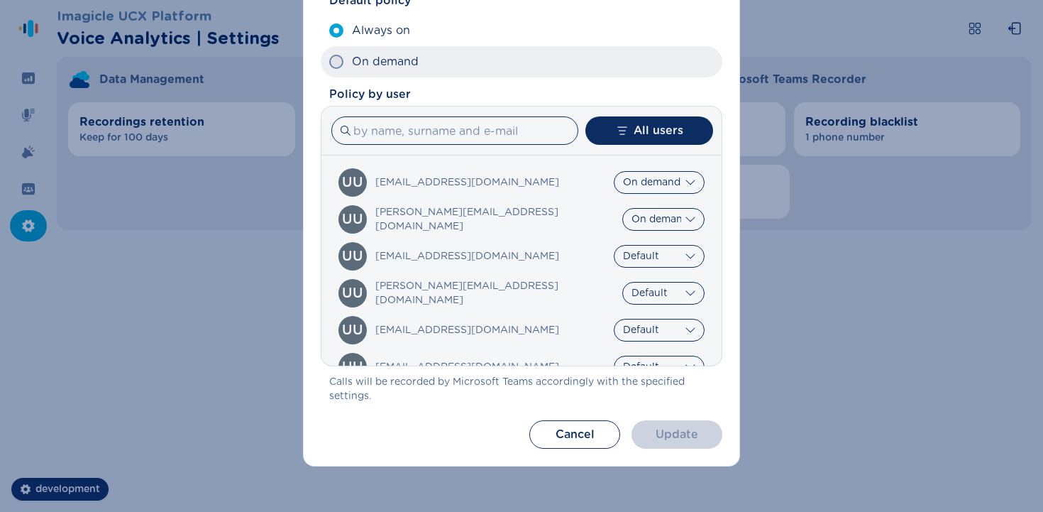
click at [475, 67] on label "On demand" at bounding box center [522, 61] width 402 height 31
click at [329, 62] on input "On demand" at bounding box center [329, 62] width 1 height 1
radio input "true"
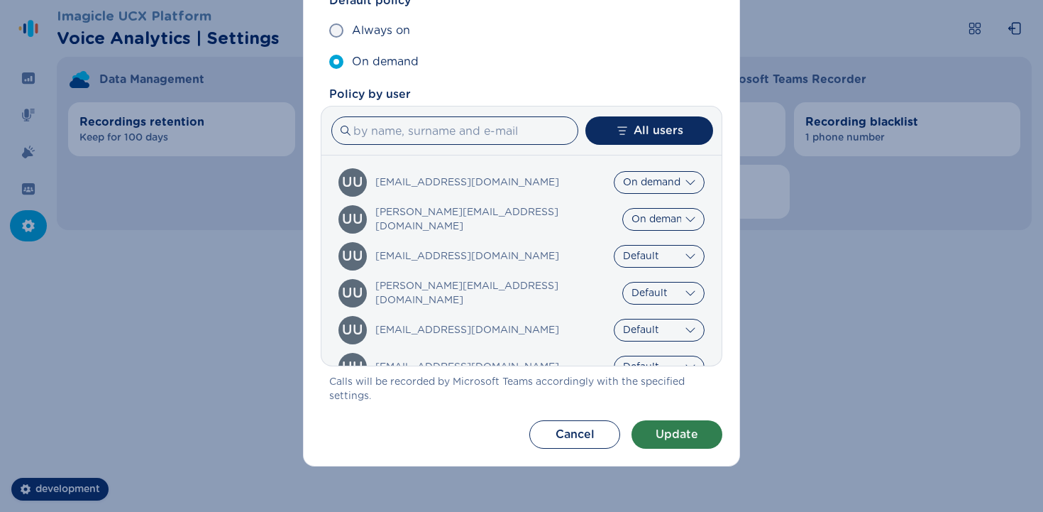
click at [495, 431] on button "Update" at bounding box center [677, 434] width 91 height 28
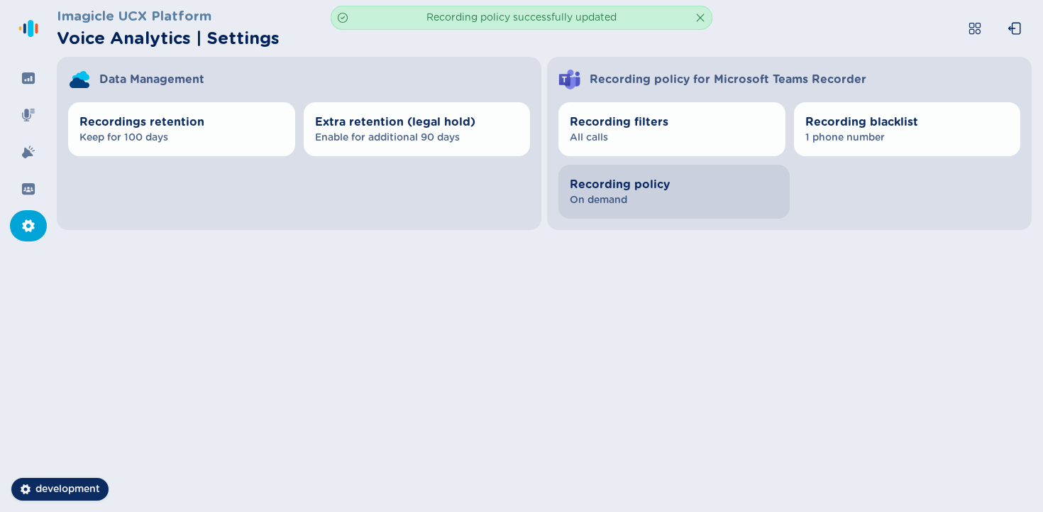
click at [495, 194] on span "On demand" at bounding box center [674, 200] width 209 height 14
select select "OnDemand"
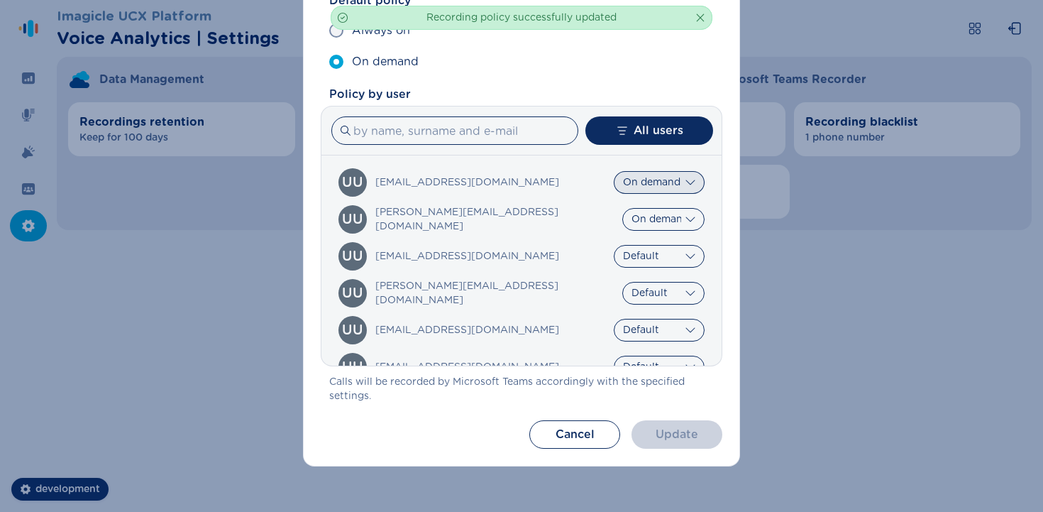
click at [495, 187] on select "Default Always on On demand" at bounding box center [659, 182] width 91 height 23
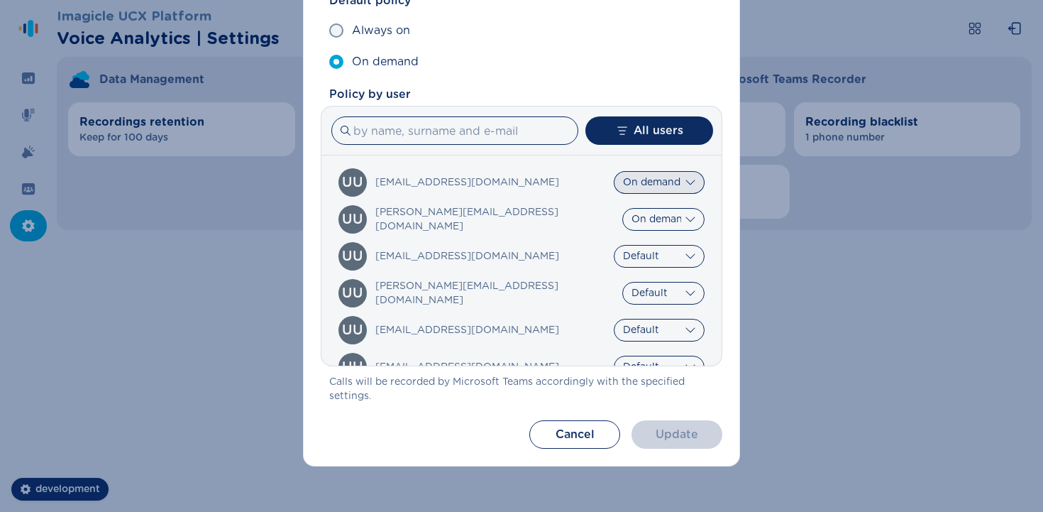
select select
click at [495, 171] on select "Default Always on On demand" at bounding box center [659, 182] width 91 height 23
click at [495, 219] on select "Default Always on On demand" at bounding box center [663, 219] width 82 height 23
select select
click at [495, 208] on select "Default Always on On demand" at bounding box center [663, 219] width 82 height 23
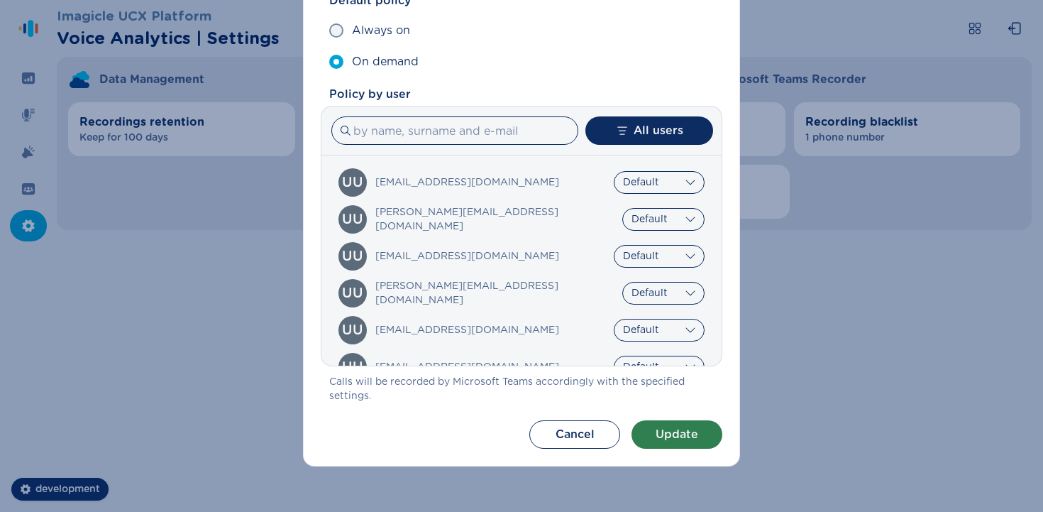
click at [495, 431] on button "Update" at bounding box center [677, 434] width 91 height 28
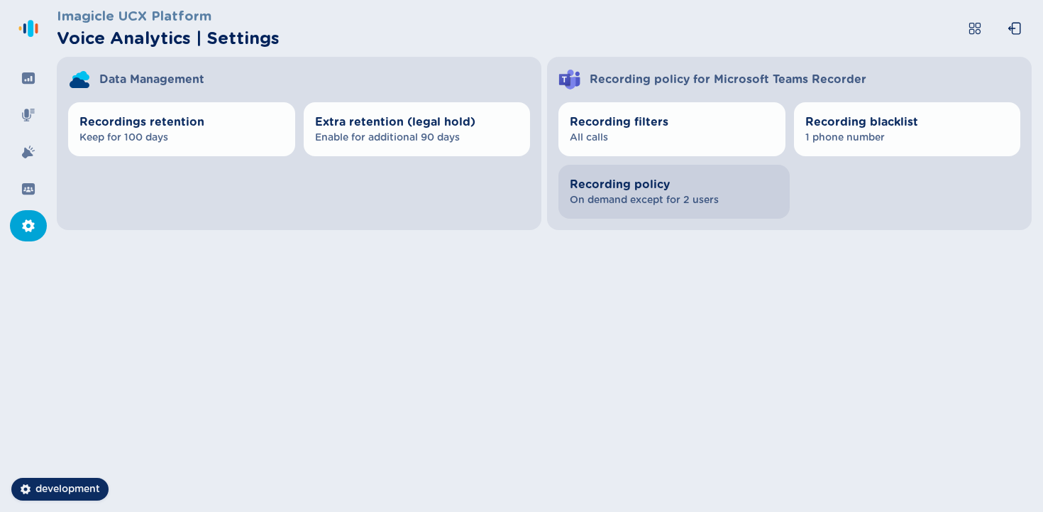
click at [644, 202] on span "On demand except for 2 users" at bounding box center [674, 200] width 209 height 14
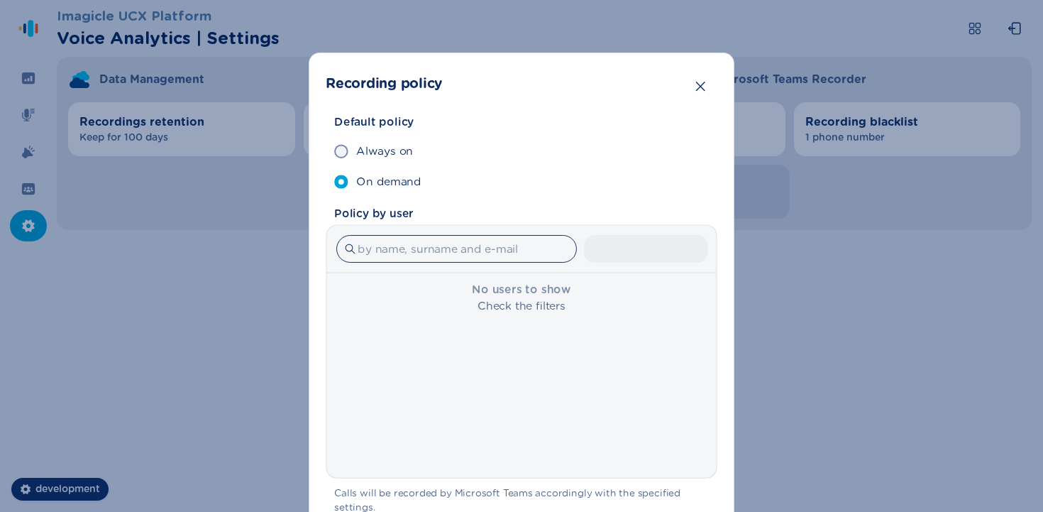
scroll to position [27, 0]
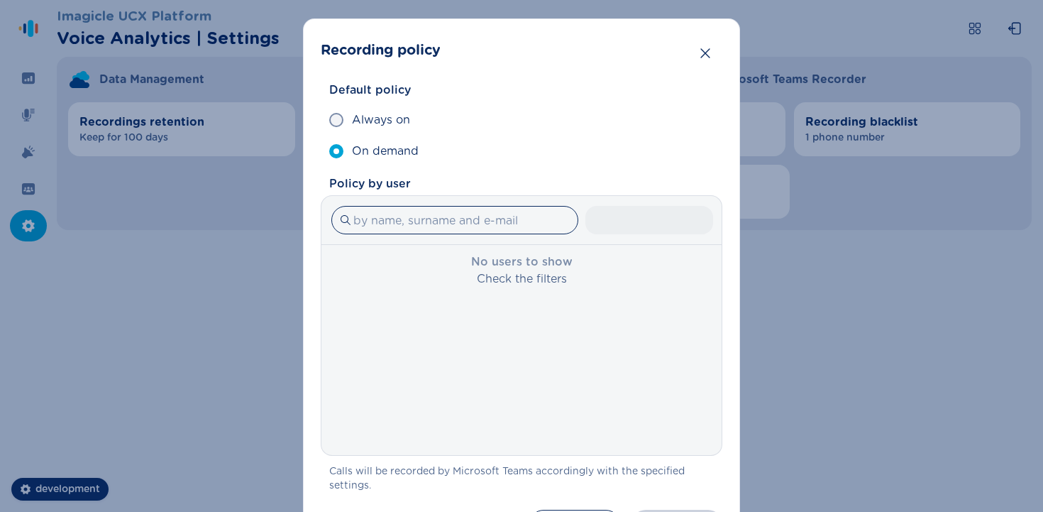
select select "AlwaysOn"
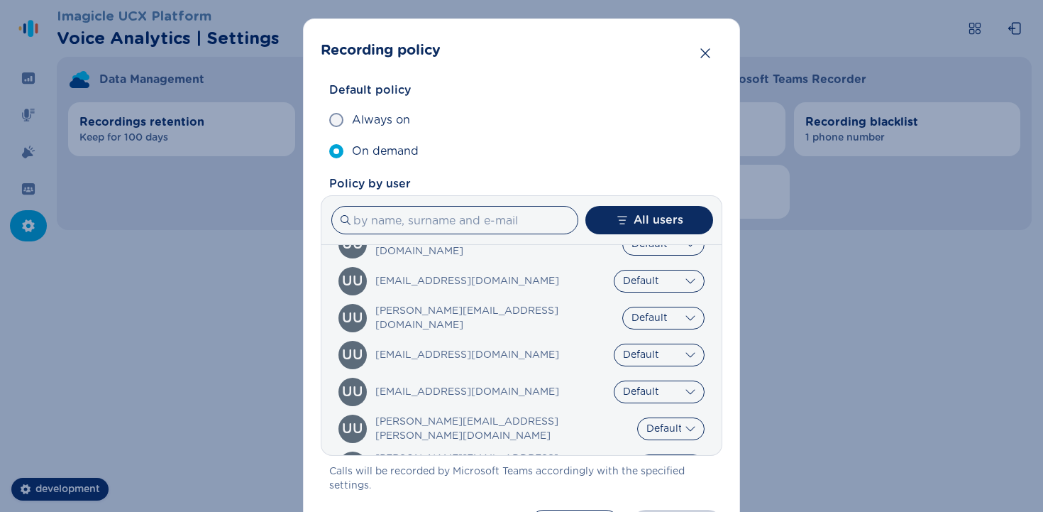
scroll to position [0, 0]
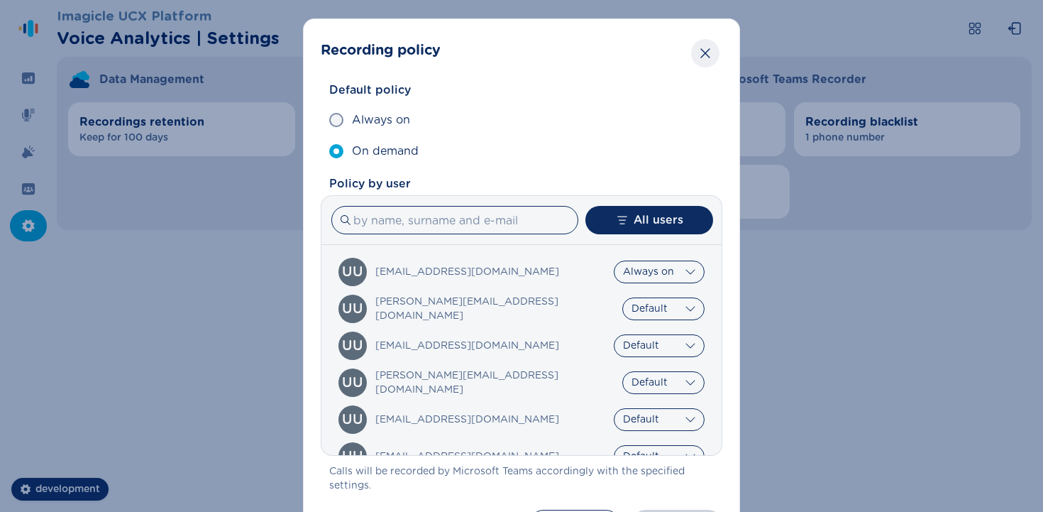
click at [700, 57] on icon "Close" at bounding box center [705, 53] width 14 height 14
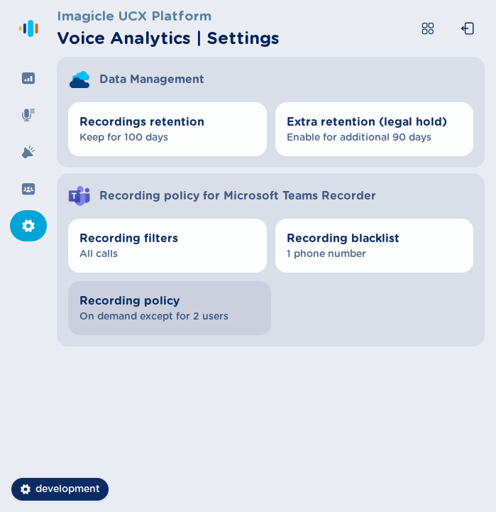
click at [219, 305] on span "Recording policy" at bounding box center [169, 300] width 180 height 17
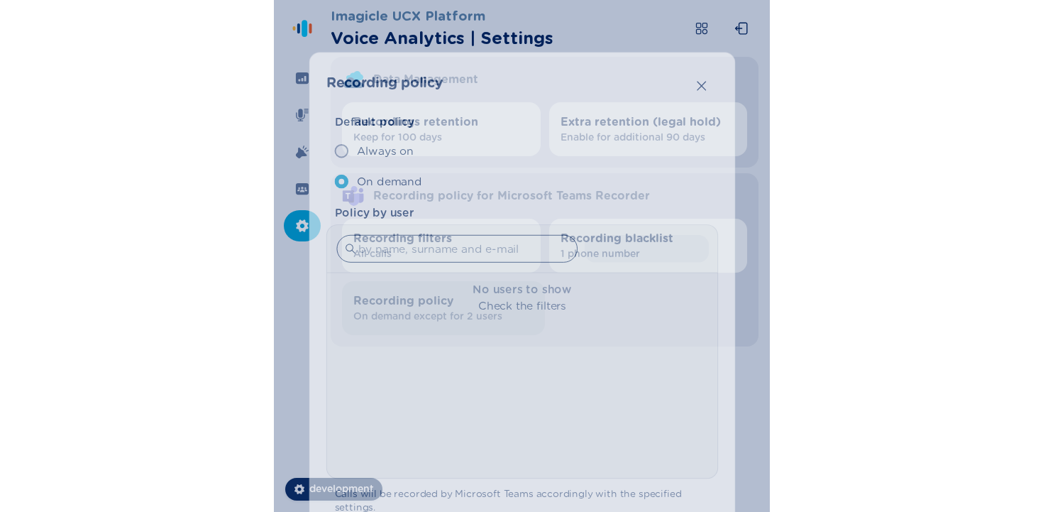
scroll to position [122, 0]
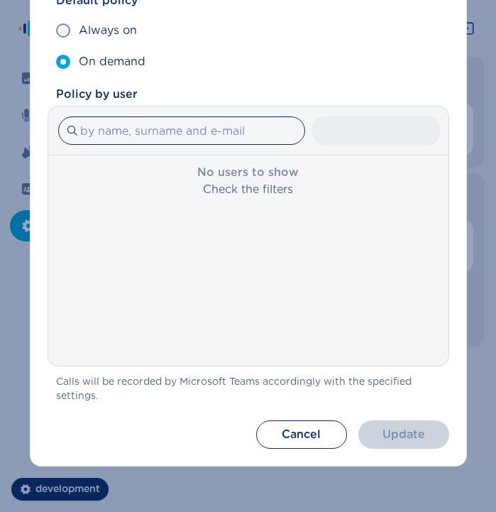
select select "AlwaysOn"
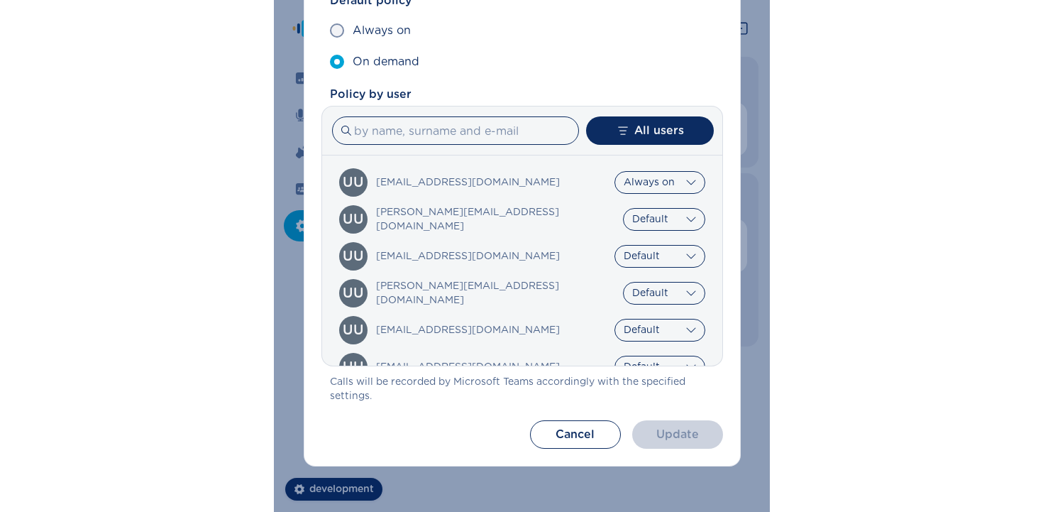
scroll to position [116, 0]
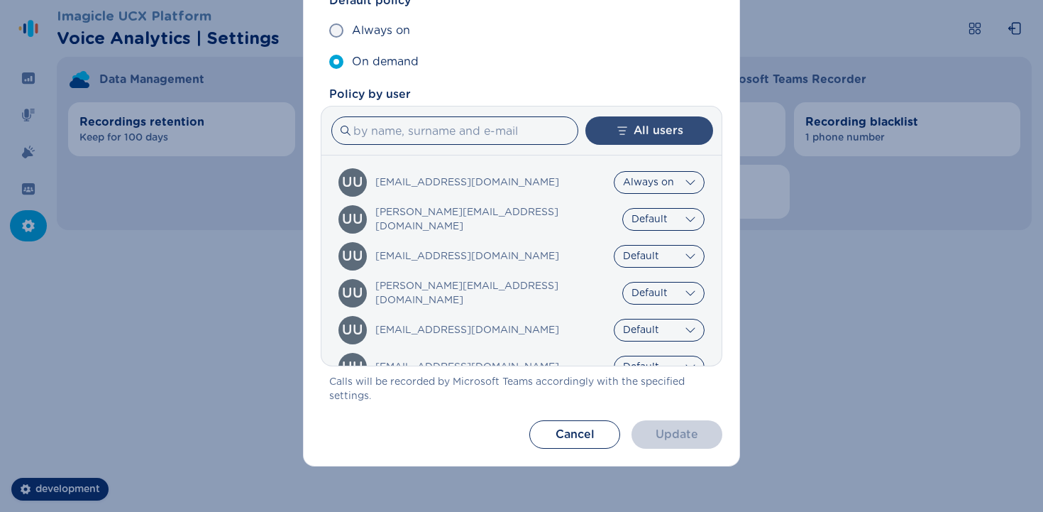
click at [649, 131] on button "All users" at bounding box center [649, 130] width 128 height 28
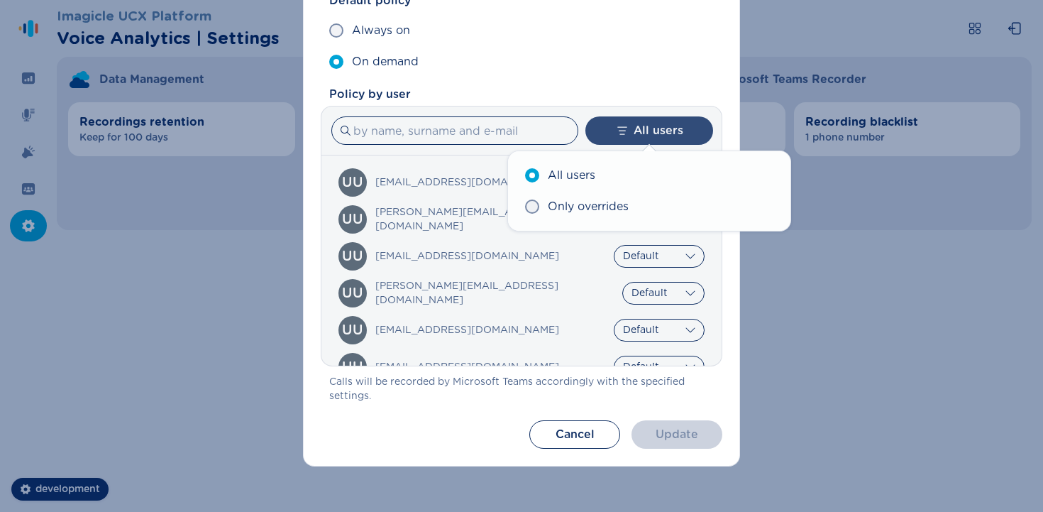
click at [649, 131] on button "All users" at bounding box center [649, 130] width 128 height 28
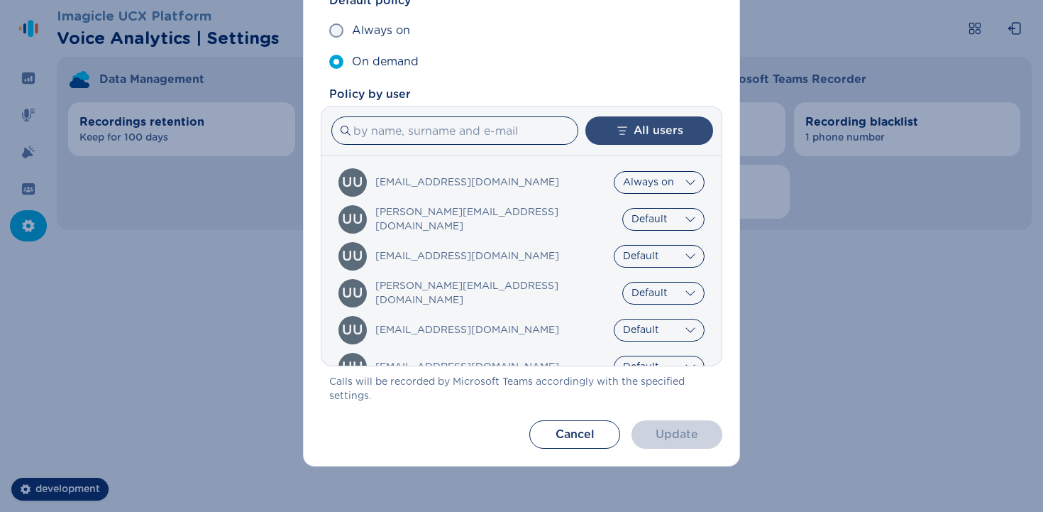
click at [649, 131] on button "All users" at bounding box center [649, 130] width 128 height 28
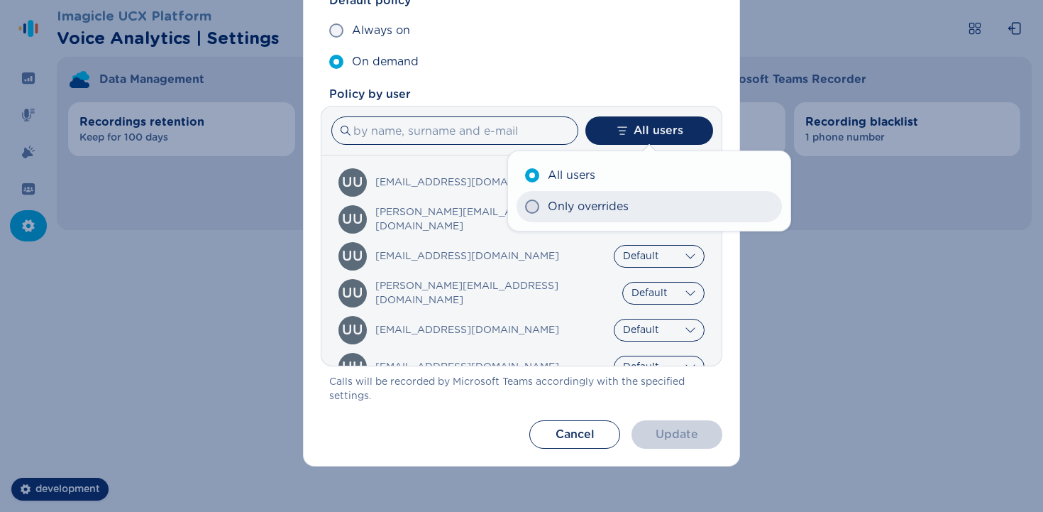
click at [641, 216] on label "Only overrides" at bounding box center [649, 206] width 265 height 31
click at [525, 207] on input "Only overrides" at bounding box center [524, 206] width 1 height 1
radio input "true"
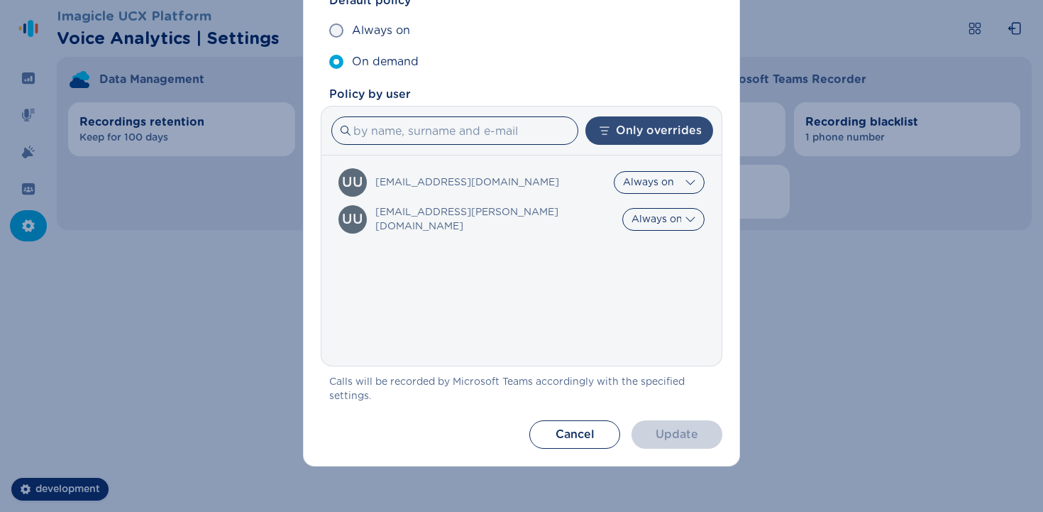
click at [662, 138] on button "Only overrides" at bounding box center [649, 130] width 128 height 28
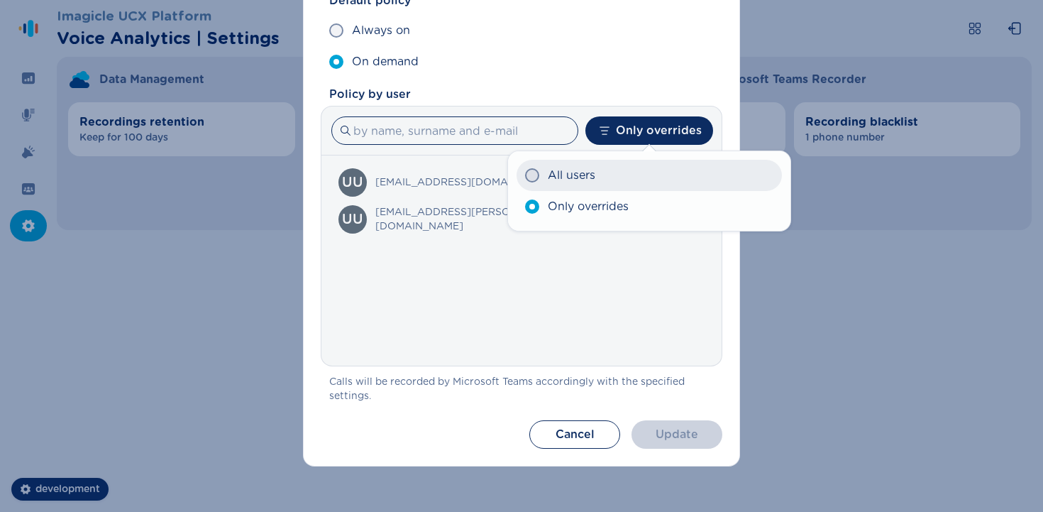
click at [643, 170] on label "All users" at bounding box center [649, 175] width 265 height 31
click at [525, 175] on input "All users" at bounding box center [524, 175] width 1 height 1
radio input "true"
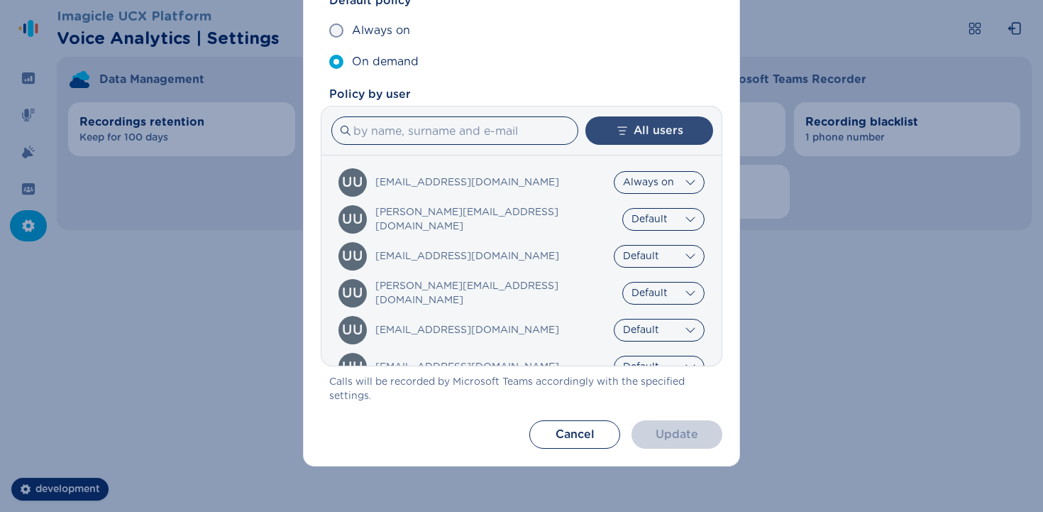
click at [657, 132] on button "All users" at bounding box center [649, 130] width 128 height 28
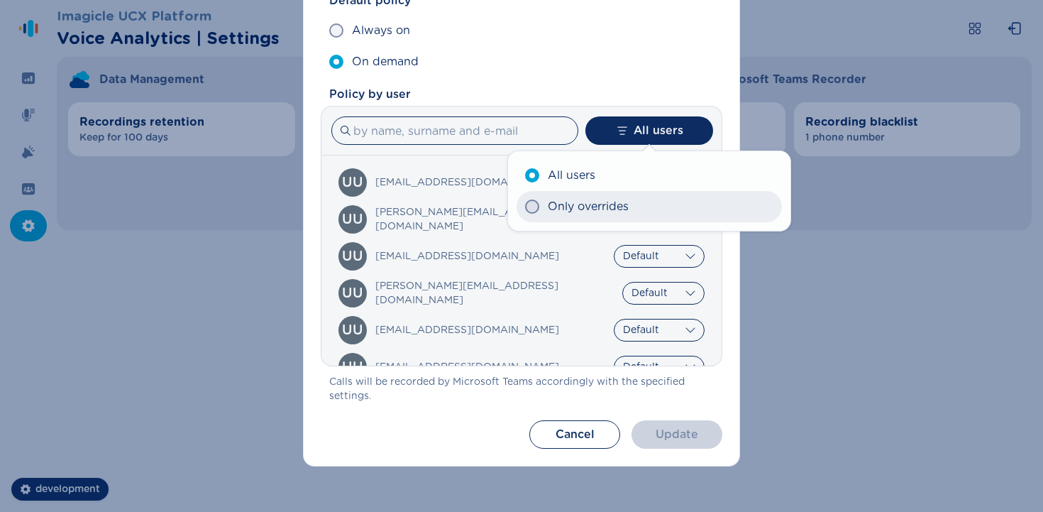
click at [634, 209] on label "Only overrides" at bounding box center [649, 206] width 265 height 31
click at [525, 207] on input "Only overrides" at bounding box center [524, 206] width 1 height 1
radio input "true"
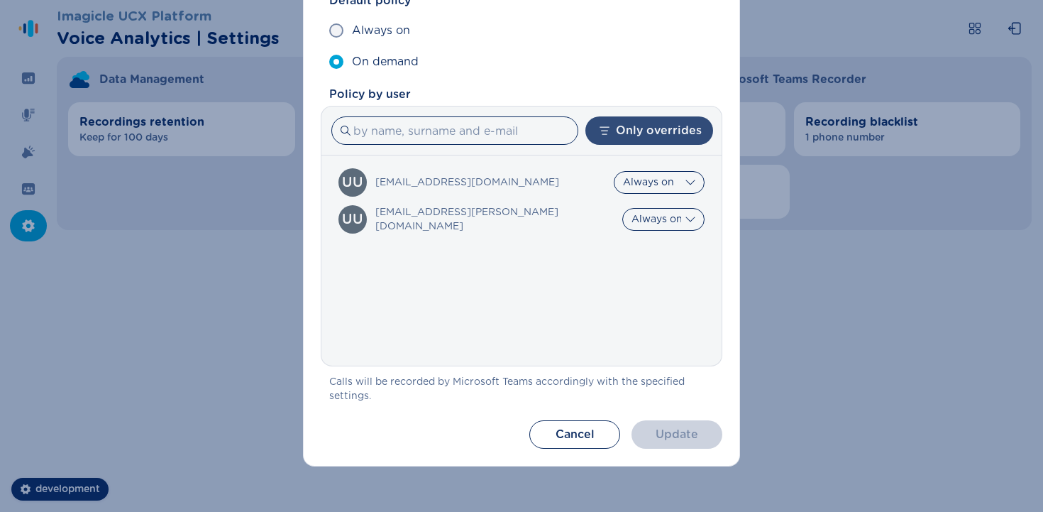
click at [657, 136] on button "Only overrides" at bounding box center [649, 130] width 128 height 28
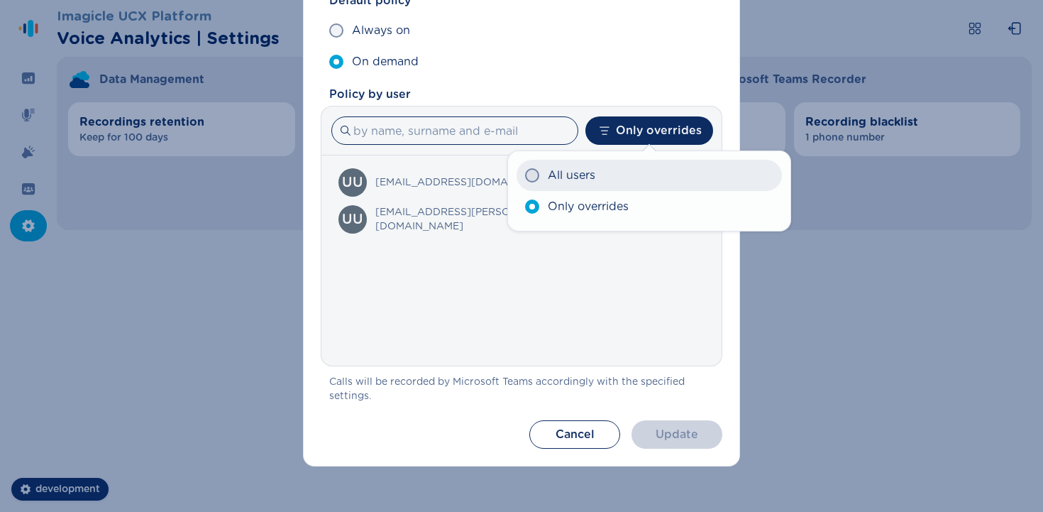
click at [645, 177] on label "All users" at bounding box center [649, 175] width 265 height 31
click at [525, 176] on input "All users" at bounding box center [524, 175] width 1 height 1
radio input "true"
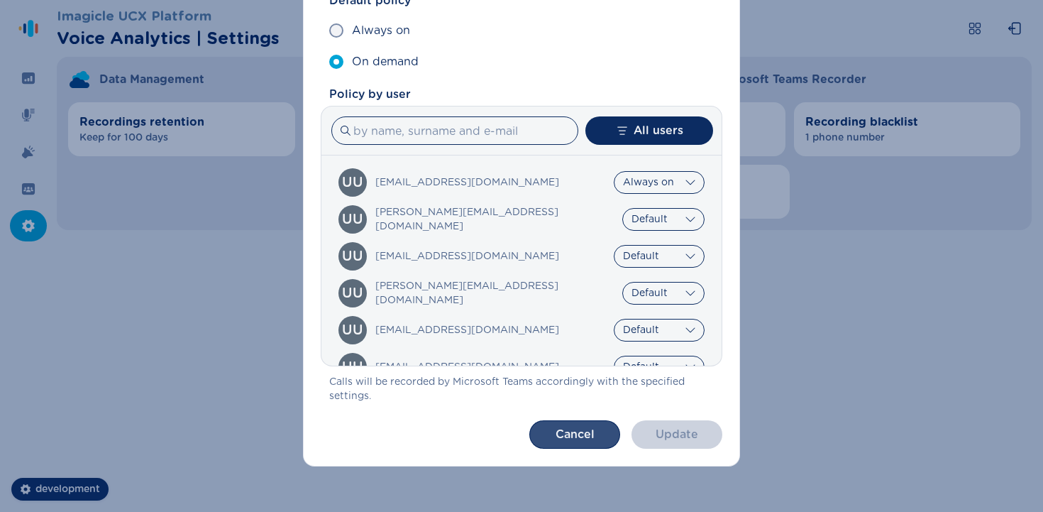
click at [610, 441] on button "Cancel" at bounding box center [574, 434] width 91 height 28
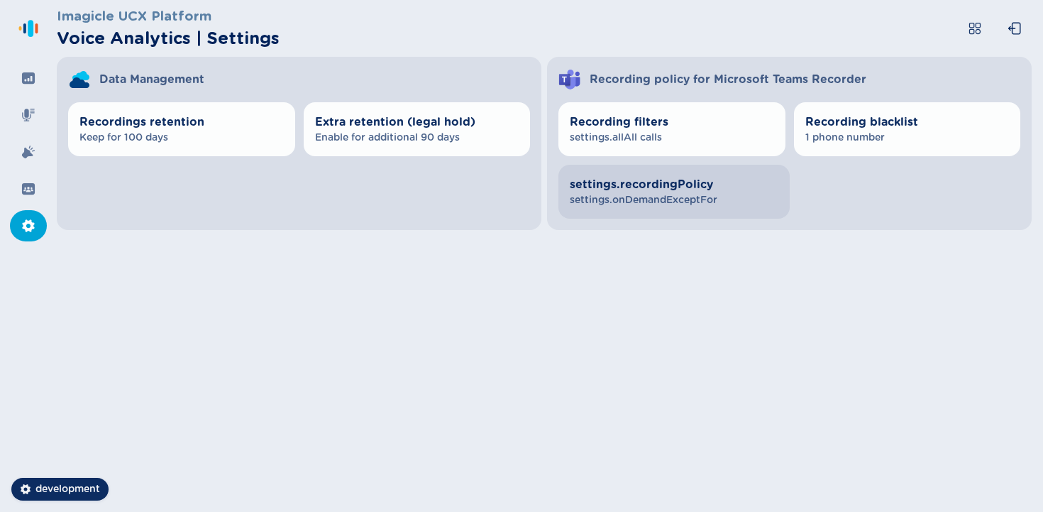
click at [663, 206] on span "settings.onDemandExceptFor" at bounding box center [674, 200] width 209 height 14
select select "AlwaysOn"
click at [495, 204] on span "settings.onDemandExceptFor" at bounding box center [674, 200] width 209 height 14
select select "AlwaysOn"
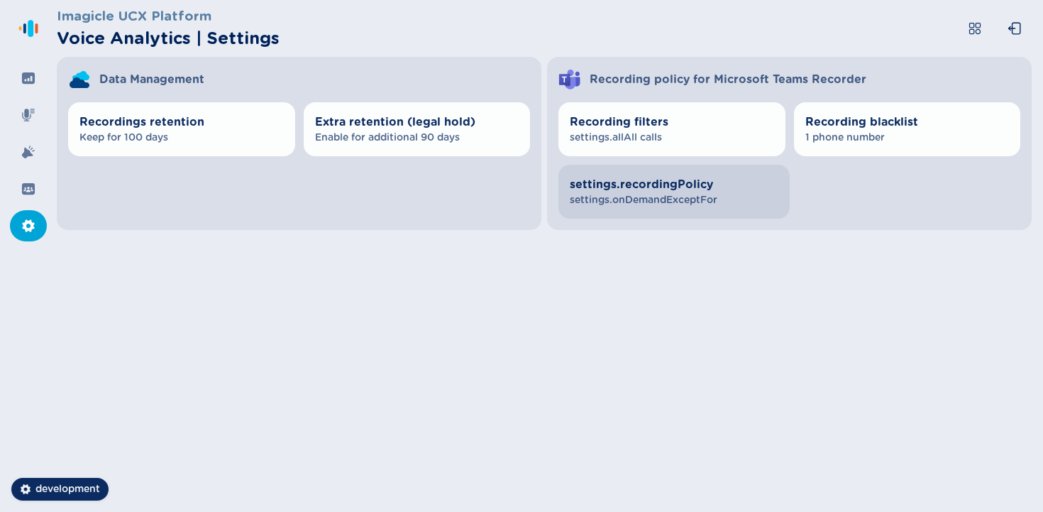
select select "AlwaysOn"
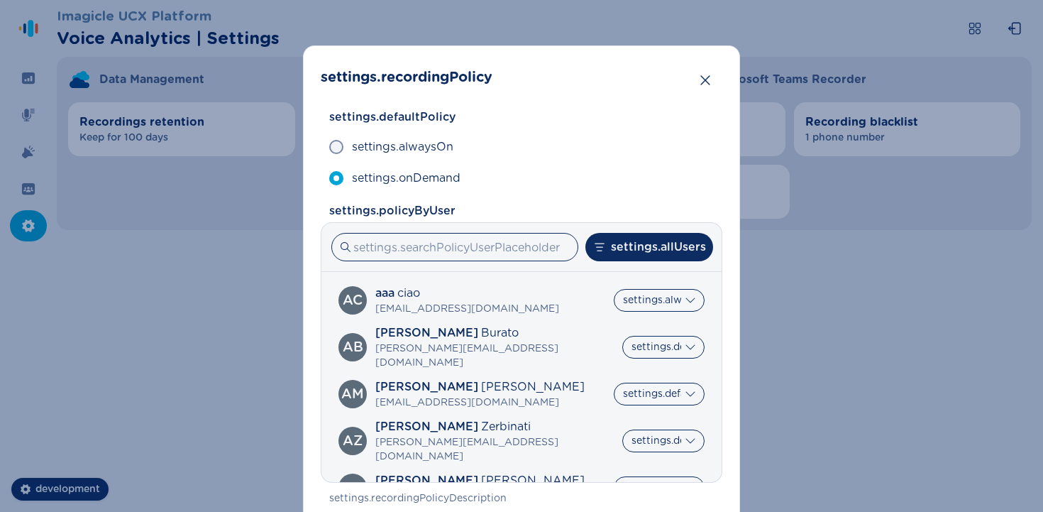
click at [495, 348] on div "settings.recordingPolicy settings.defaultPolicy settings.alwaysOn settings.onDe…" at bounding box center [521, 256] width 1043 height 512
click at [495, 84] on button "Close" at bounding box center [705, 80] width 28 height 28
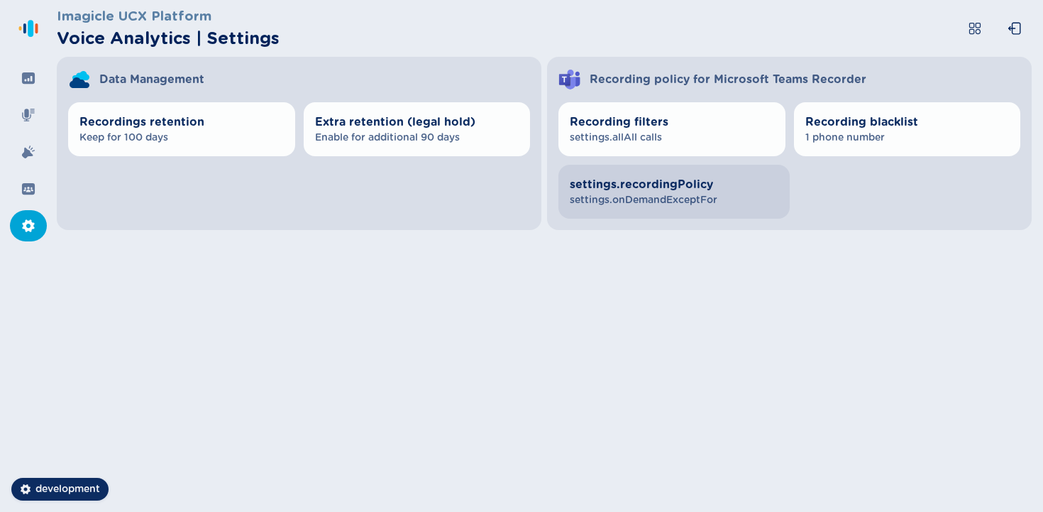
click at [495, 182] on span "settings.recordingPolicy" at bounding box center [674, 184] width 209 height 17
select select "AlwaysOn"
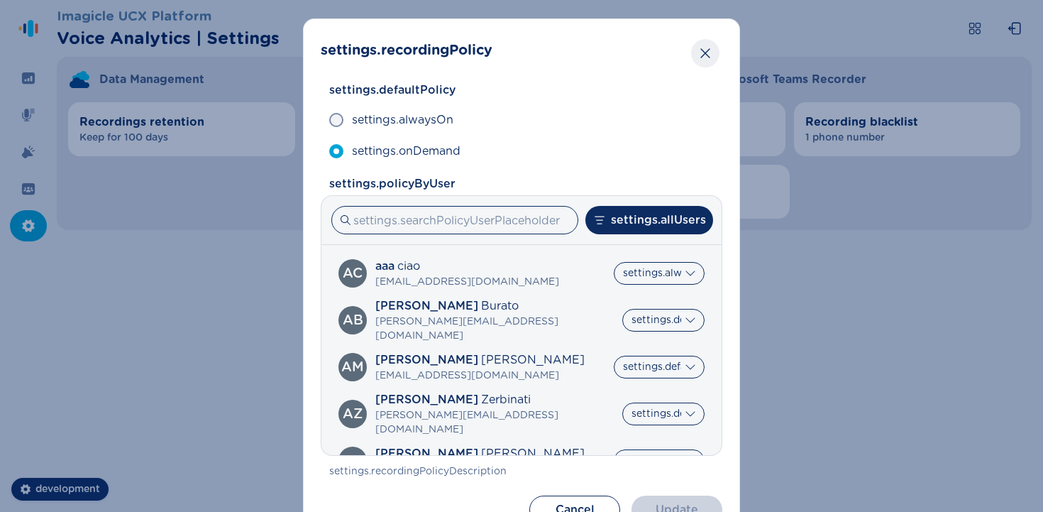
click at [495, 62] on button "Close" at bounding box center [705, 53] width 28 height 28
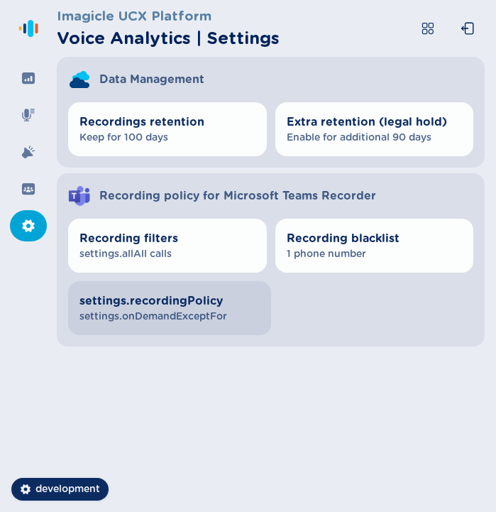
click at [216, 319] on span "settings.onDemandExceptFor" at bounding box center [169, 316] width 180 height 14
select select "OnDemand"
select select "AlwaysOn"
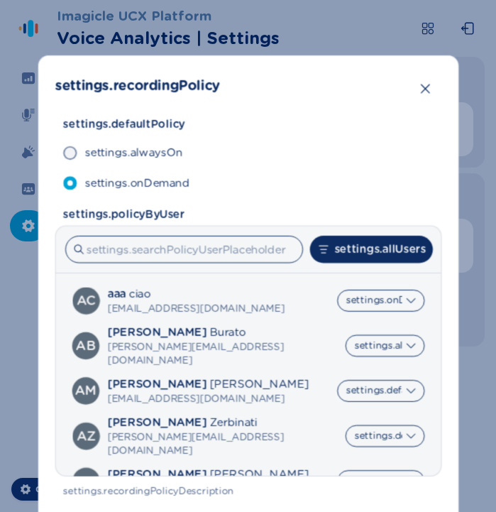
scroll to position [108, 0]
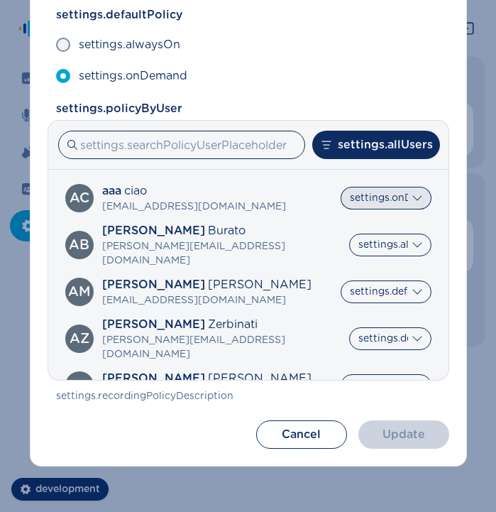
click at [404, 196] on select "settings.default settings.alwaysOn settings.onDemand" at bounding box center [386, 198] width 91 height 23
select select
click at [341, 187] on select "settings.default settings.alwaysOn settings.onDemand" at bounding box center [386, 198] width 91 height 23
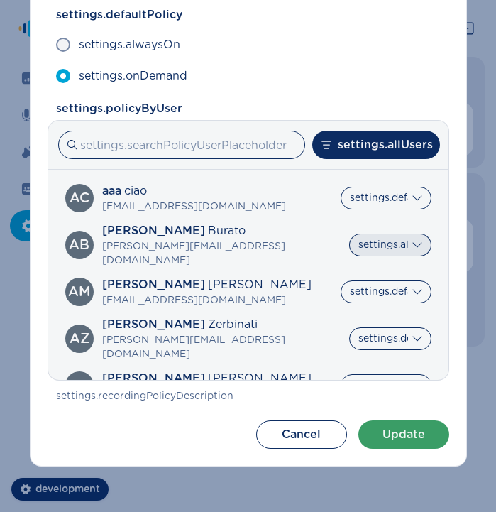
click at [400, 238] on select "settings.default settings.alwaysOn settings.onDemand" at bounding box center [390, 244] width 82 height 23
select select
click at [349, 233] on select "settings.default settings.alwaysOn settings.onDemand" at bounding box center [390, 244] width 82 height 23
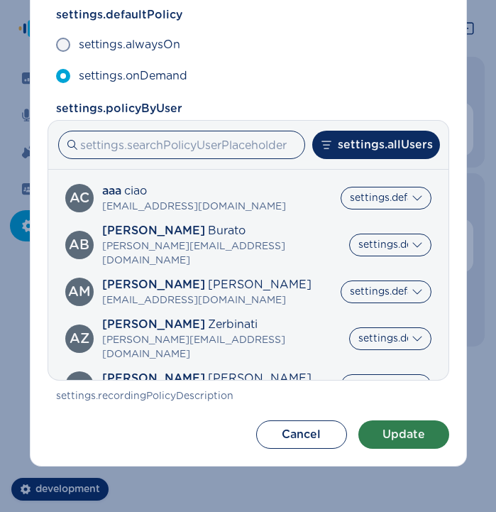
click at [409, 435] on button "Update" at bounding box center [403, 434] width 91 height 28
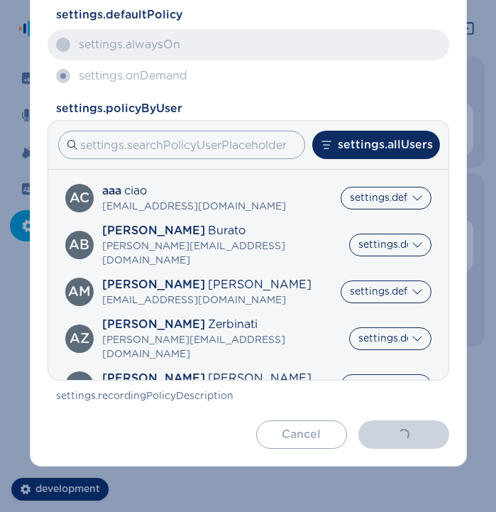
click at [176, 45] on span "settings.alwaysOn" at bounding box center [129, 44] width 101 height 17
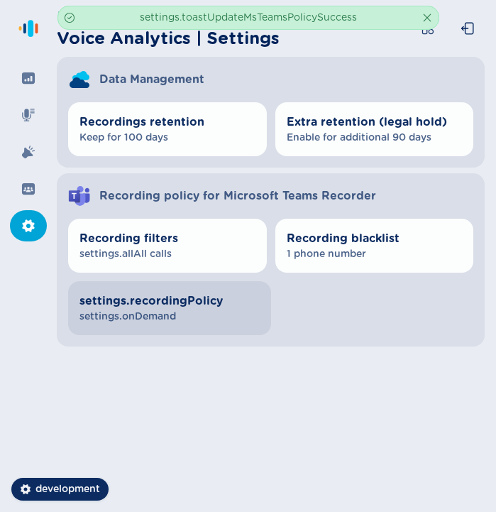
click at [188, 321] on span "settings.onDemand" at bounding box center [169, 316] width 180 height 14
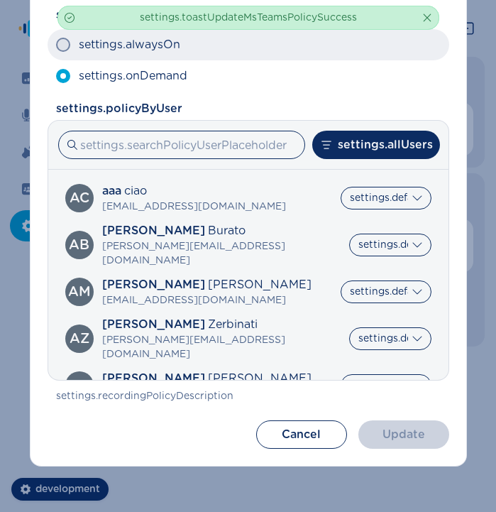
click at [166, 53] on label "settings.alwaysOn" at bounding box center [249, 44] width 402 height 31
click at [56, 45] on input "settings.alwaysOn" at bounding box center [55, 45] width 1 height 1
radio input "true"
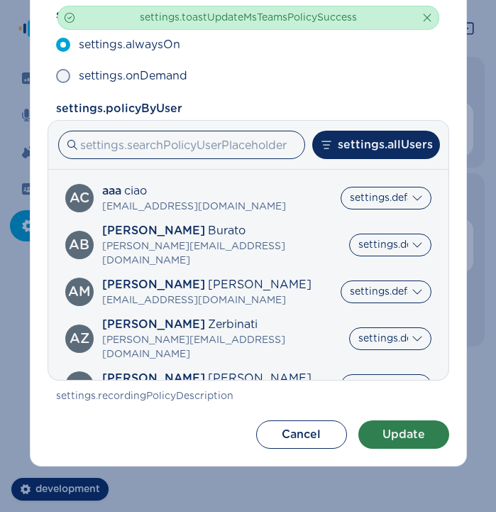
click at [399, 426] on button "Update" at bounding box center [403, 434] width 91 height 28
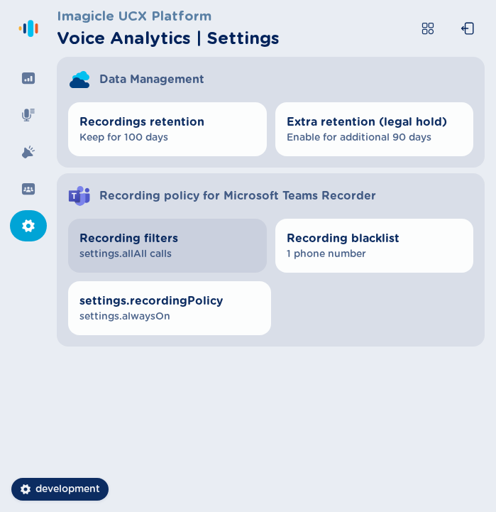
click at [174, 258] on span "settings.allAll calls" at bounding box center [167, 254] width 176 height 14
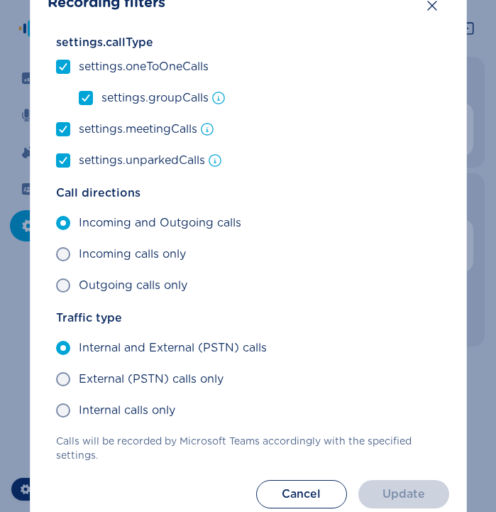
scroll to position [24, 0]
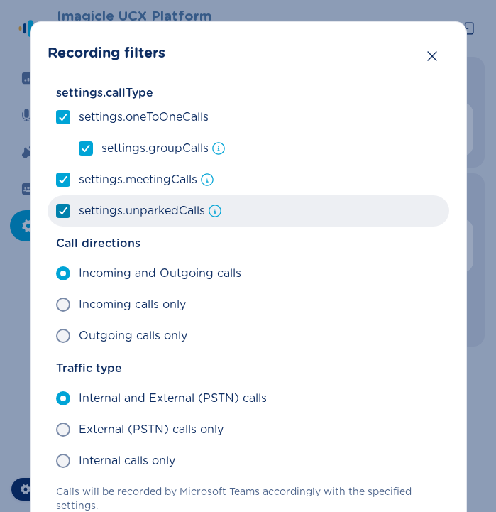
click at [65, 208] on span at bounding box center [63, 211] width 14 height 14
click at [56, 211] on input "settings.unparkedCalls" at bounding box center [55, 211] width 1 height 1
checkbox input "false"
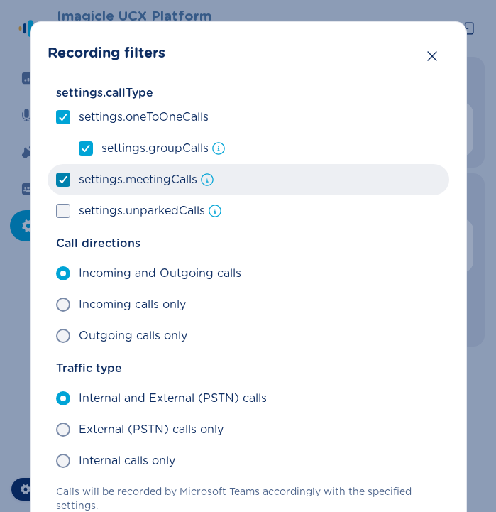
click at [60, 185] on div at bounding box center [63, 179] width 9 height 13
click at [56, 180] on input "settings.meetingCalls" at bounding box center [55, 180] width 1 height 1
checkbox input "false"
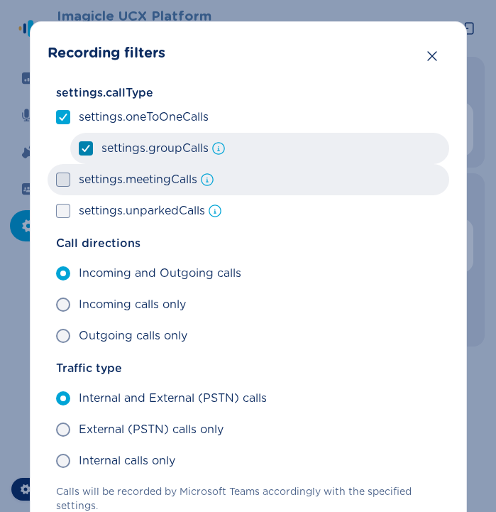
click at [82, 154] on div at bounding box center [86, 148] width 9 height 13
click at [79, 149] on input "settings.groupCalls" at bounding box center [78, 148] width 1 height 1
checkbox input "false"
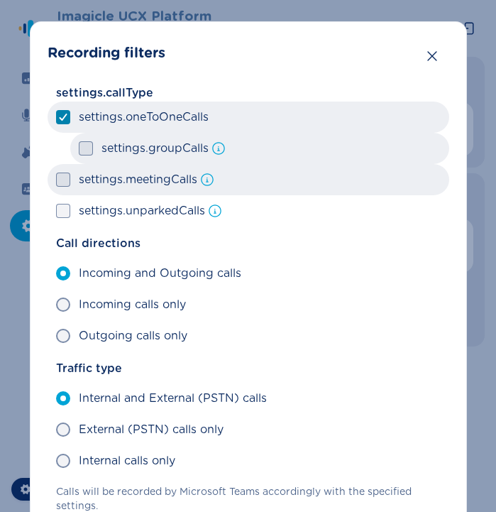
click at [60, 119] on polyline at bounding box center [63, 117] width 6 height 6
click at [56, 118] on input "settings.oneToOneCalls" at bounding box center [55, 117] width 1 height 1
checkbox input "false"
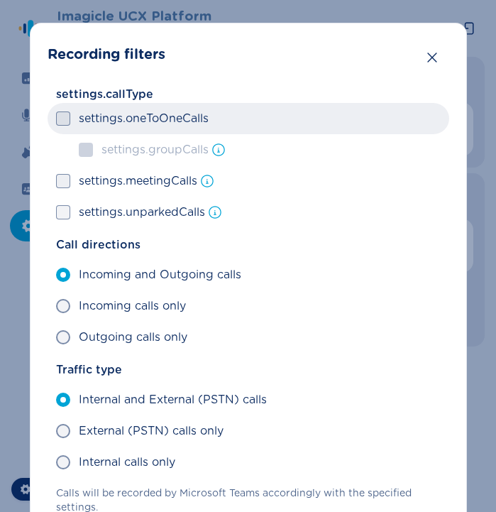
scroll to position [0, 0]
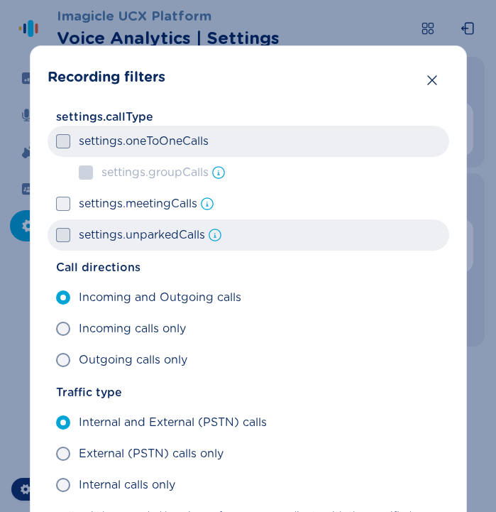
click at [50, 235] on label "settings.unparkedCalls" at bounding box center [249, 234] width 402 height 31
click at [55, 235] on input "settings.unparkedCalls" at bounding box center [55, 235] width 1 height 1
click at [60, 236] on polyline at bounding box center [63, 235] width 6 height 6
click at [56, 236] on input "settings.unparkedCalls" at bounding box center [55, 235] width 1 height 1
checkbox input "false"
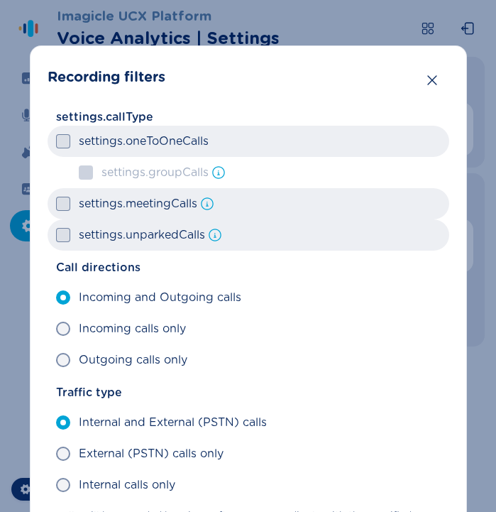
click at [60, 214] on label "settings.meetingCalls" at bounding box center [249, 203] width 402 height 31
click at [56, 204] on input "settings.meetingCalls" at bounding box center [55, 204] width 1 height 1
click at [60, 214] on label "settings.meetingCalls" at bounding box center [249, 203] width 402 height 31
click at [56, 204] on input "settings.meetingCalls" at bounding box center [55, 204] width 1 height 1
checkbox input "false"
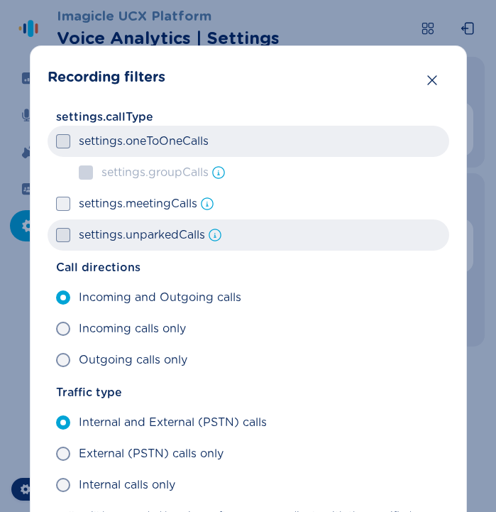
click at [62, 146] on span at bounding box center [63, 141] width 14 height 14
click at [56, 142] on input "settings.oneToOneCalls" at bounding box center [55, 141] width 1 height 1
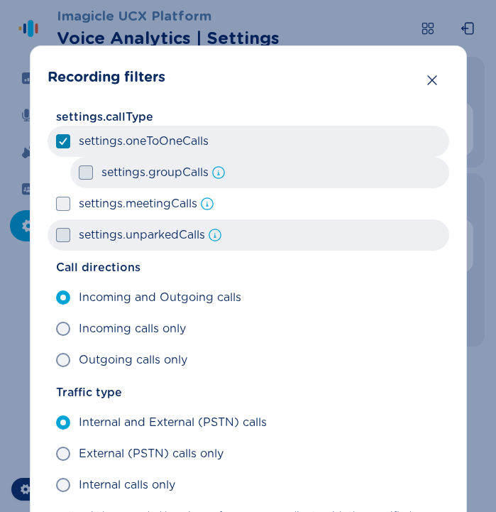
click at [62, 146] on div at bounding box center [63, 141] width 9 height 13
click at [56, 142] on input "settings.oneToOneCalls" at bounding box center [55, 141] width 1 height 1
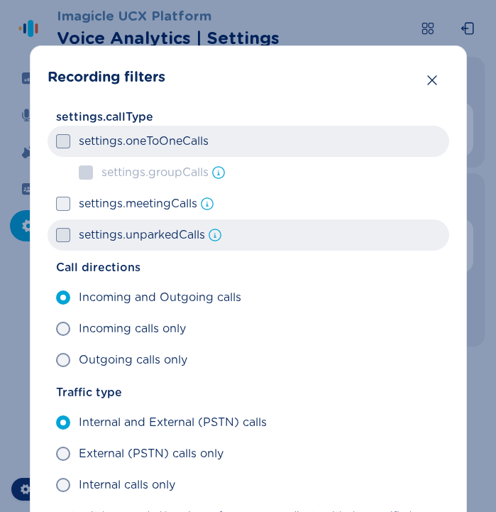
click at [62, 146] on span at bounding box center [63, 141] width 14 height 14
click at [56, 142] on input "settings.oneToOneCalls" at bounding box center [55, 141] width 1 height 1
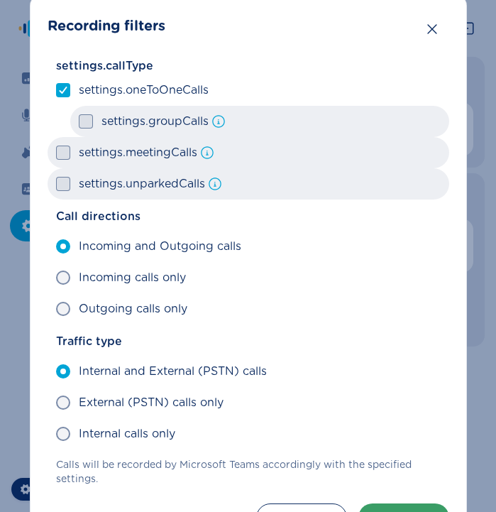
scroll to position [50, 0]
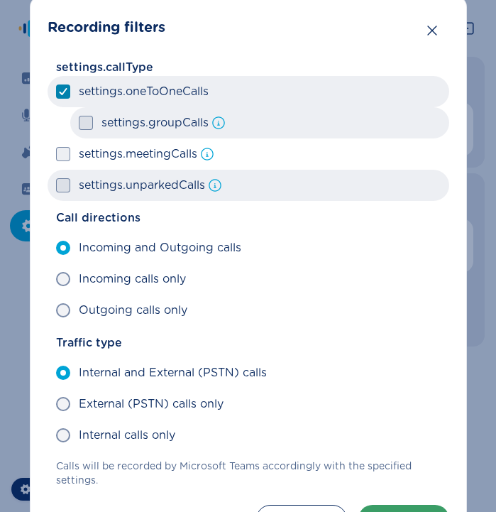
click at [62, 94] on icon at bounding box center [63, 91] width 9 height 7
click at [56, 92] on input "settings.oneToOneCalls" at bounding box center [55, 92] width 1 height 1
checkbox input "false"
